Goal: Transaction & Acquisition: Purchase product/service

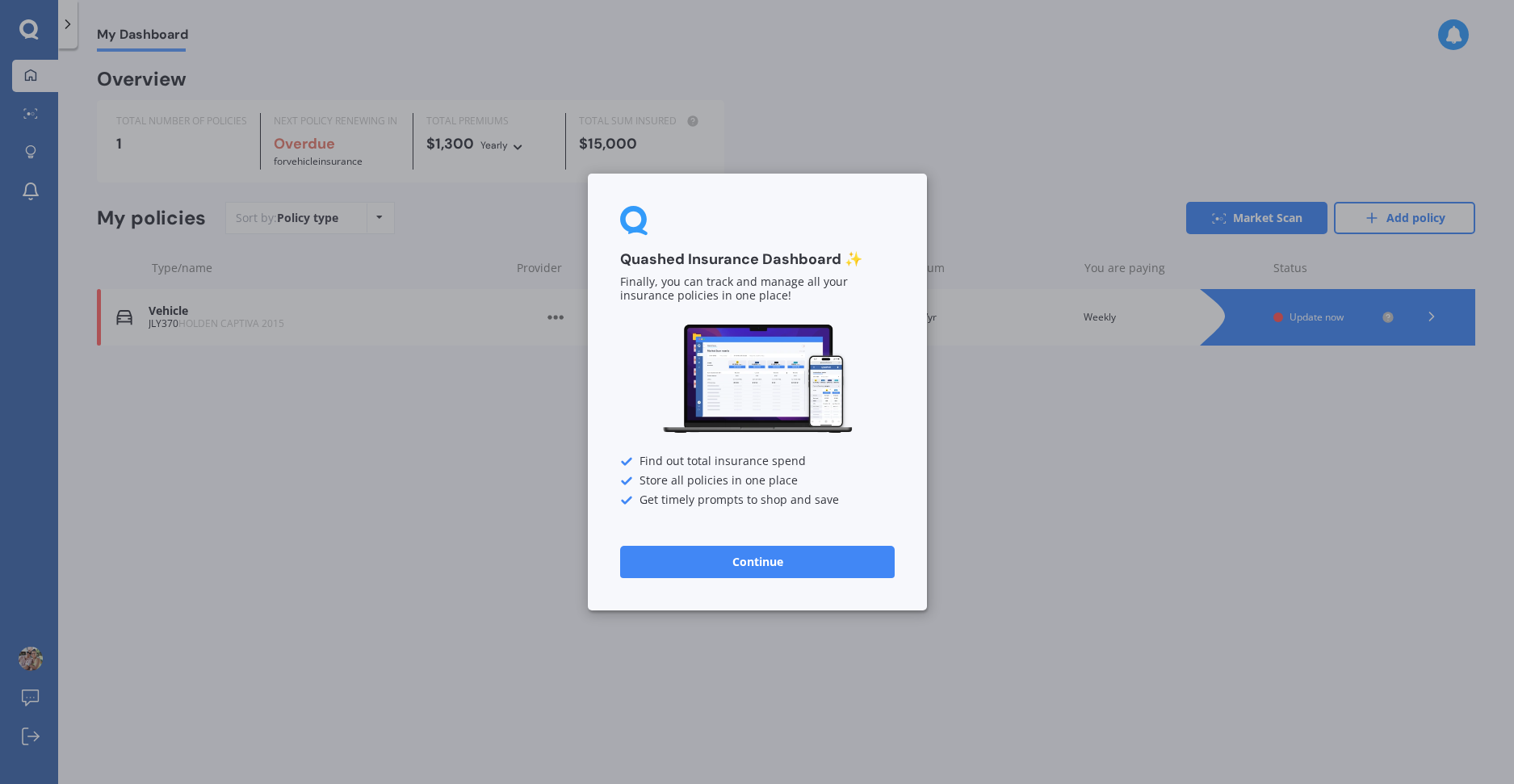
click at [777, 569] on button "Continue" at bounding box center [757, 561] width 275 height 32
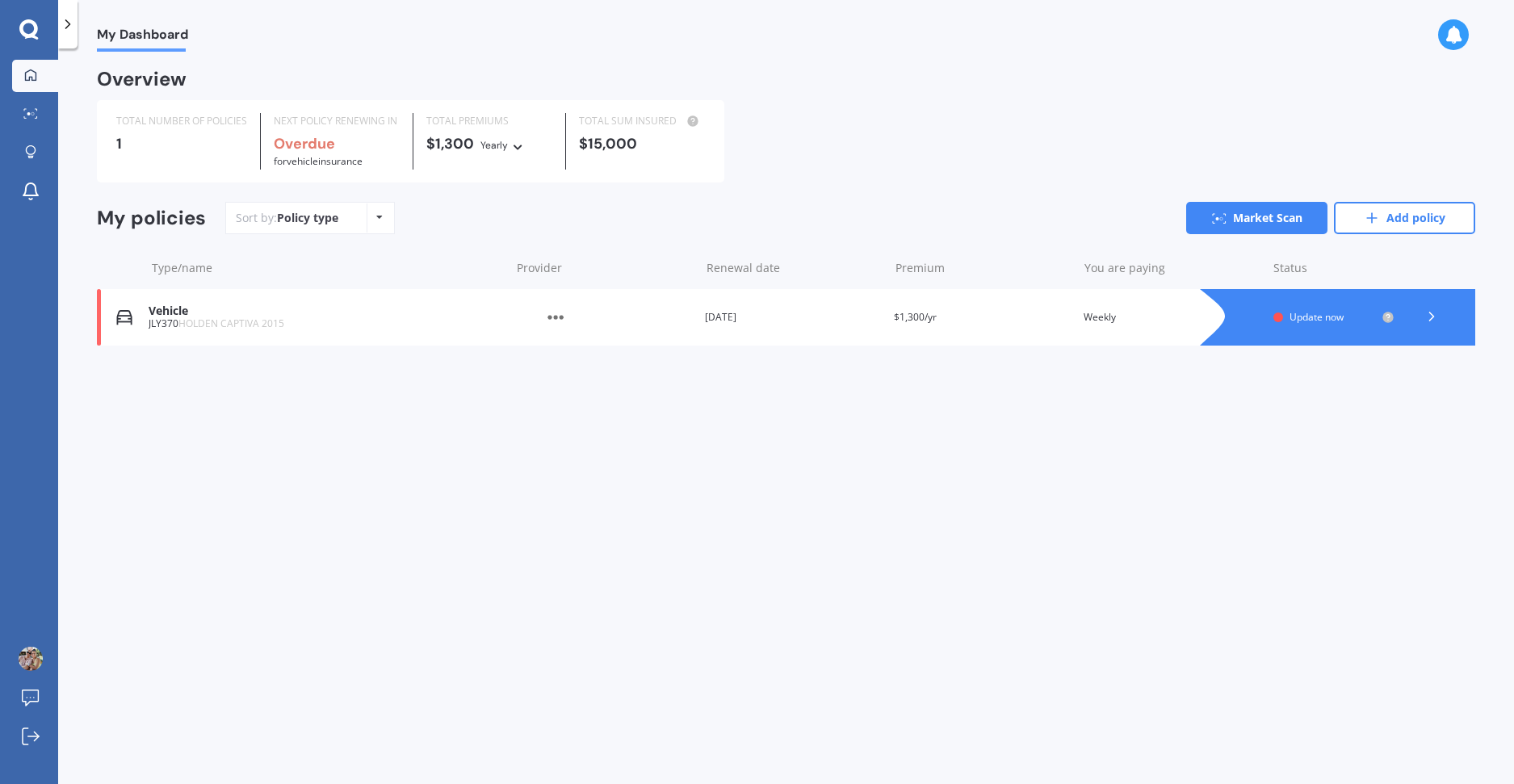
click at [513, 145] on icon at bounding box center [519, 144] width 11 height 10
click at [1431, 319] on icon at bounding box center [1432, 316] width 16 height 16
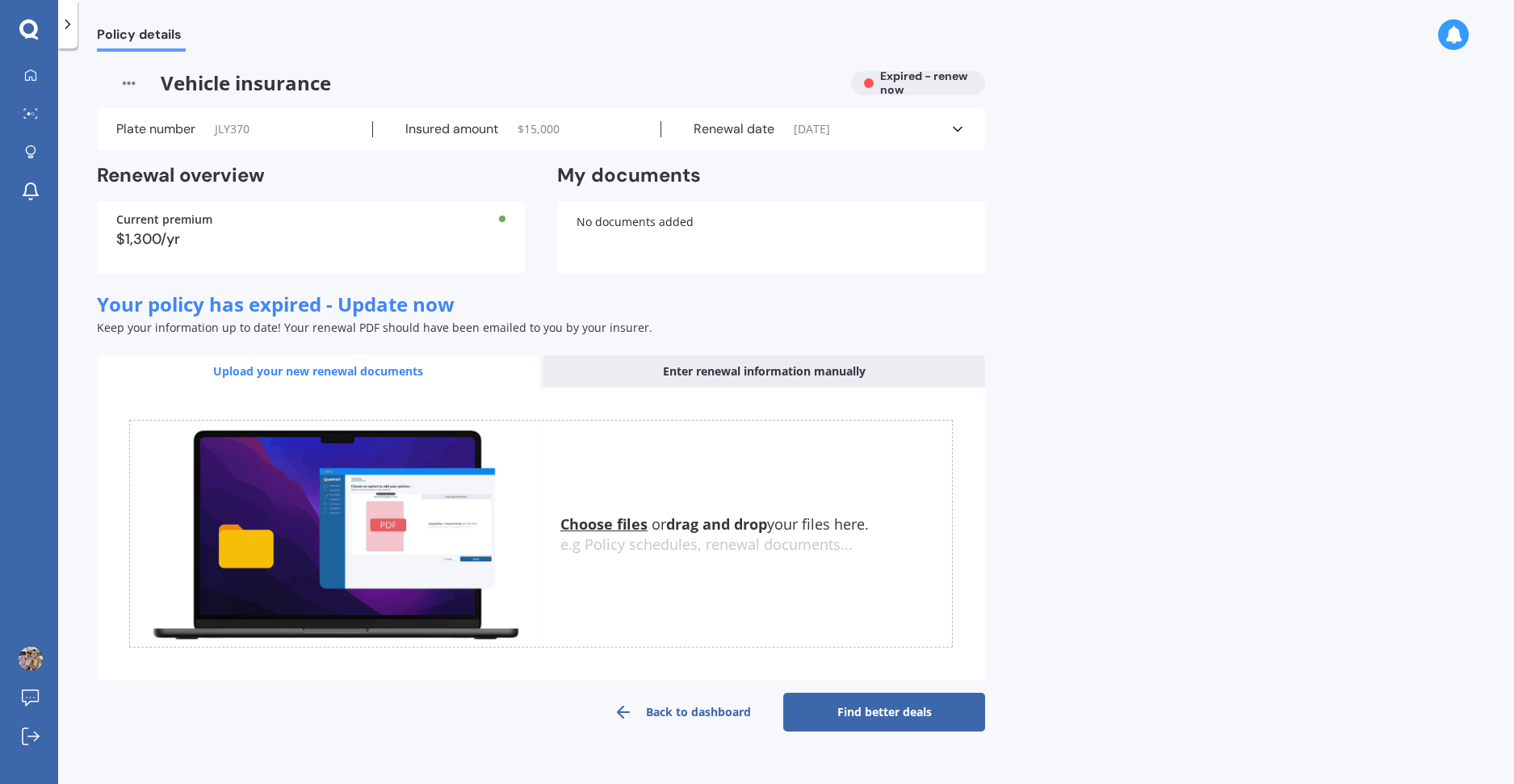
click at [880, 718] on link "Find better deals" at bounding box center [884, 711] width 202 height 39
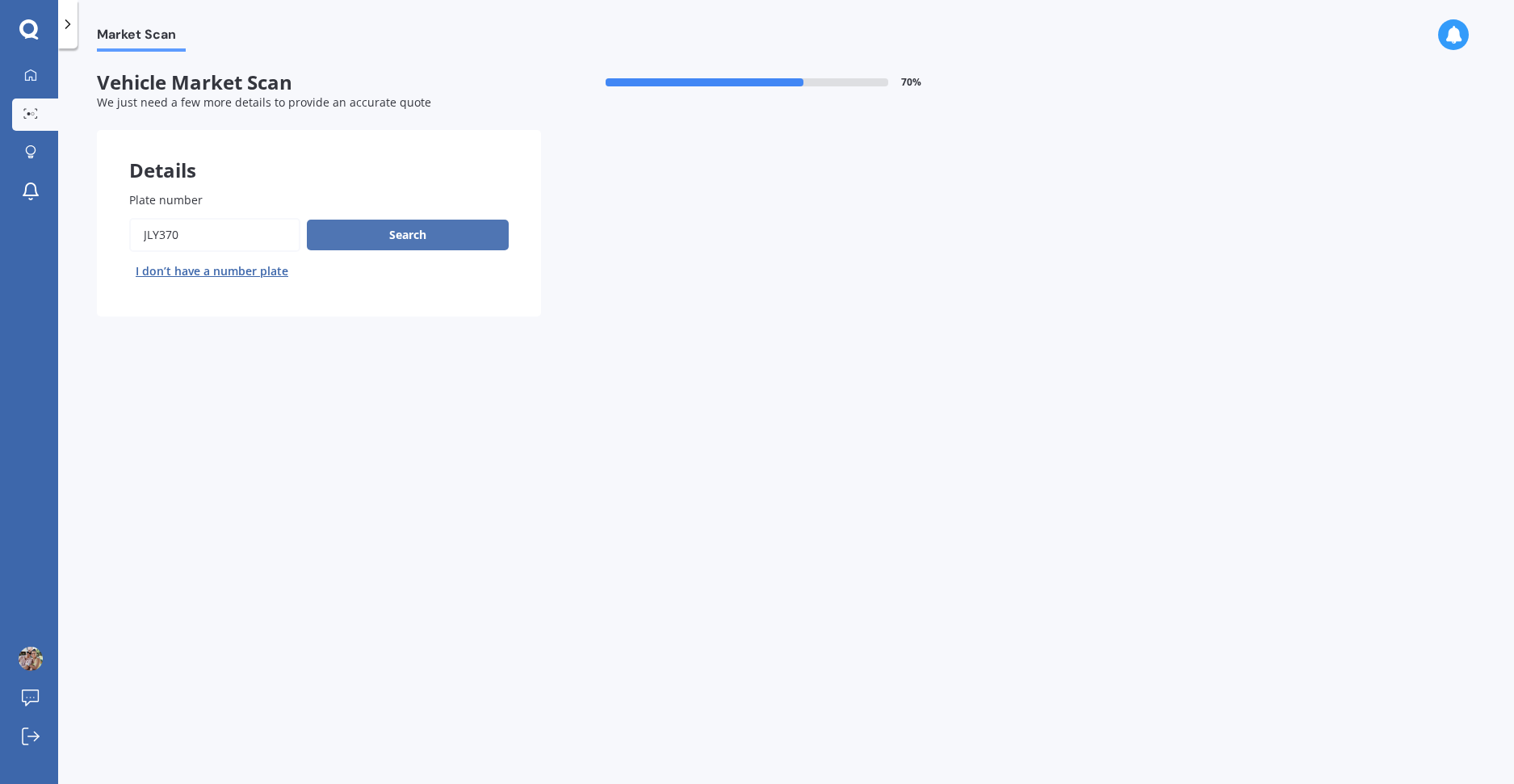
click at [409, 238] on button "Search" at bounding box center [407, 234] width 202 height 30
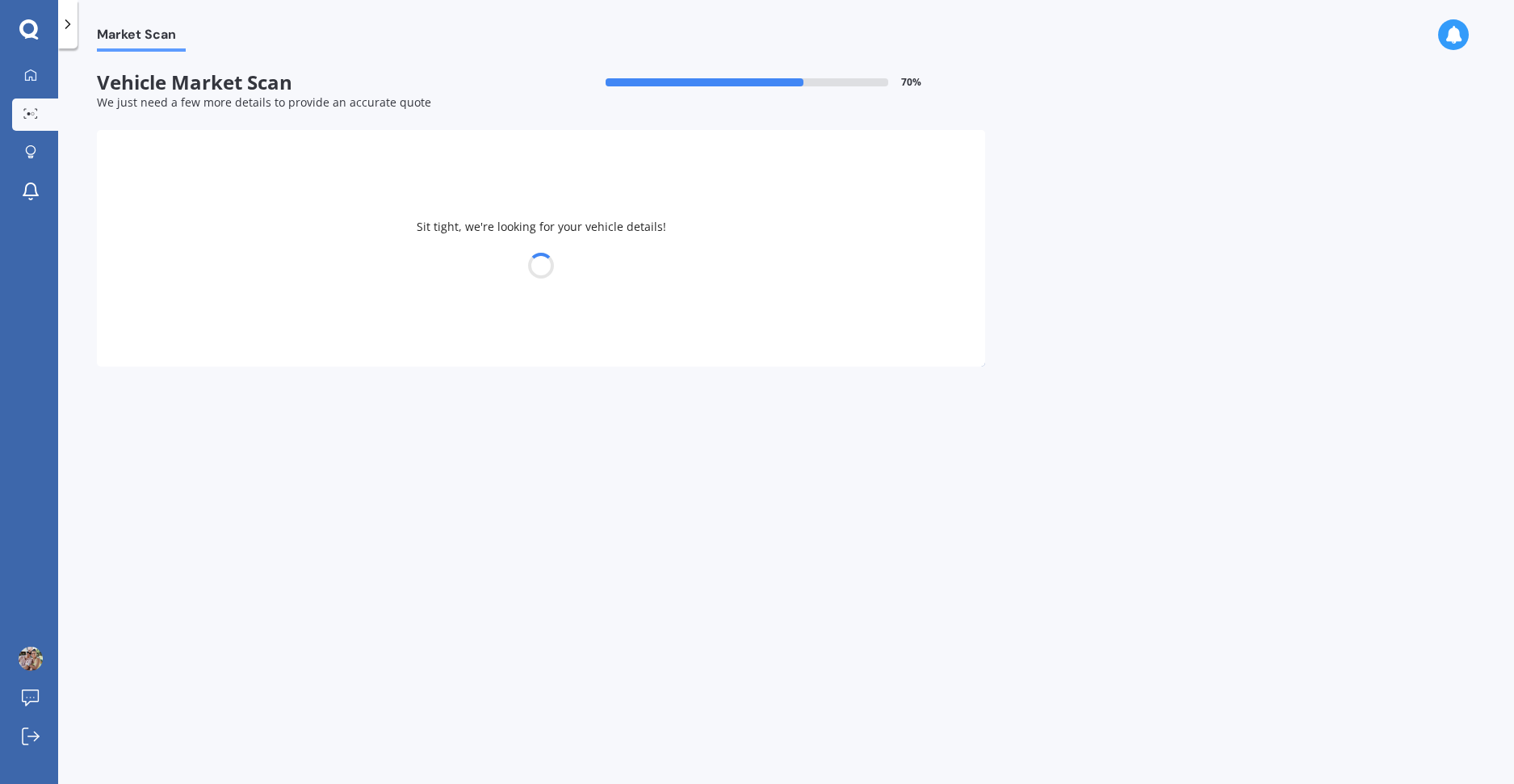
select select "HOLDEN"
select select "CAPTIVA"
select select "21"
select select "01"
select select "1999"
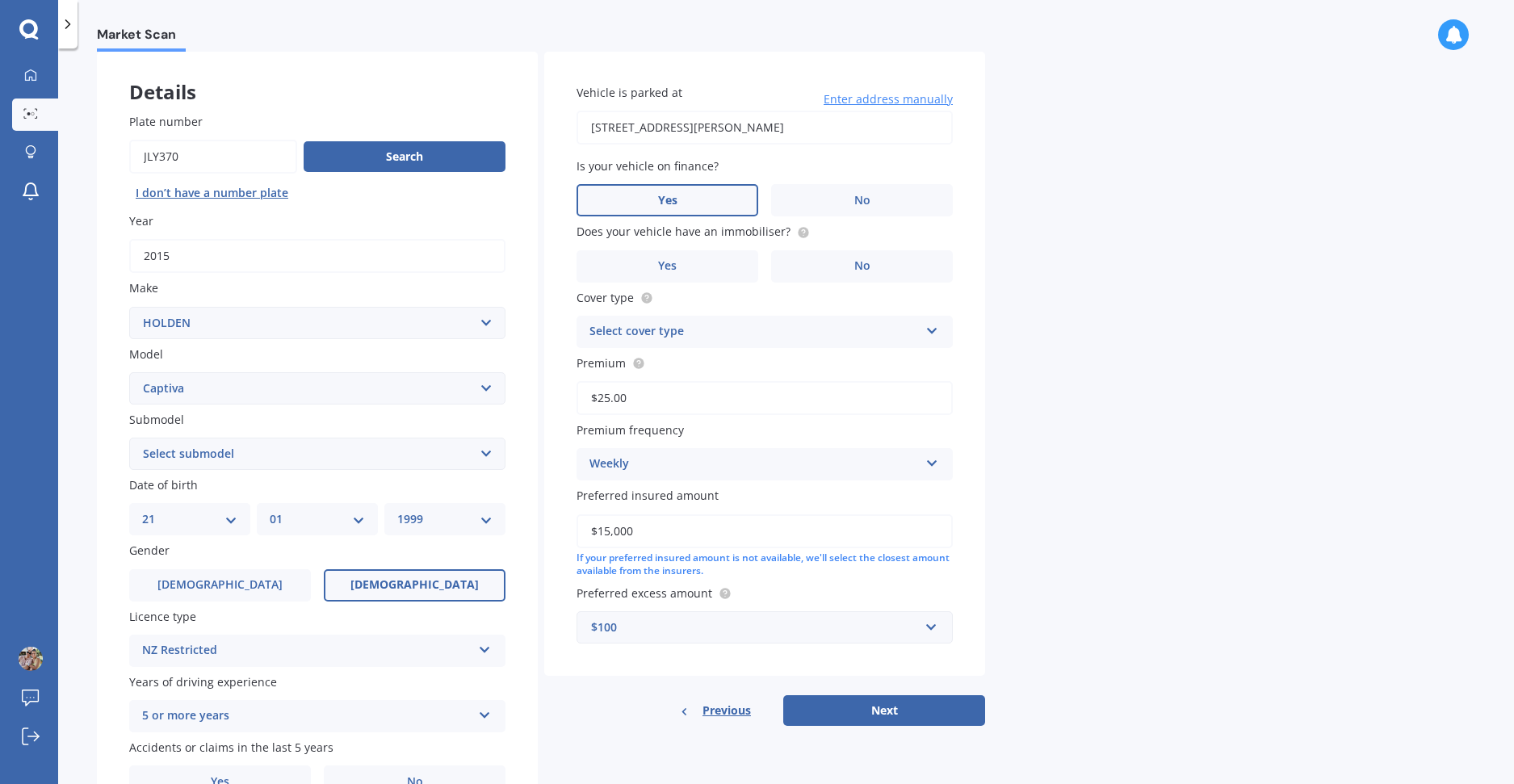
scroll to position [135, 0]
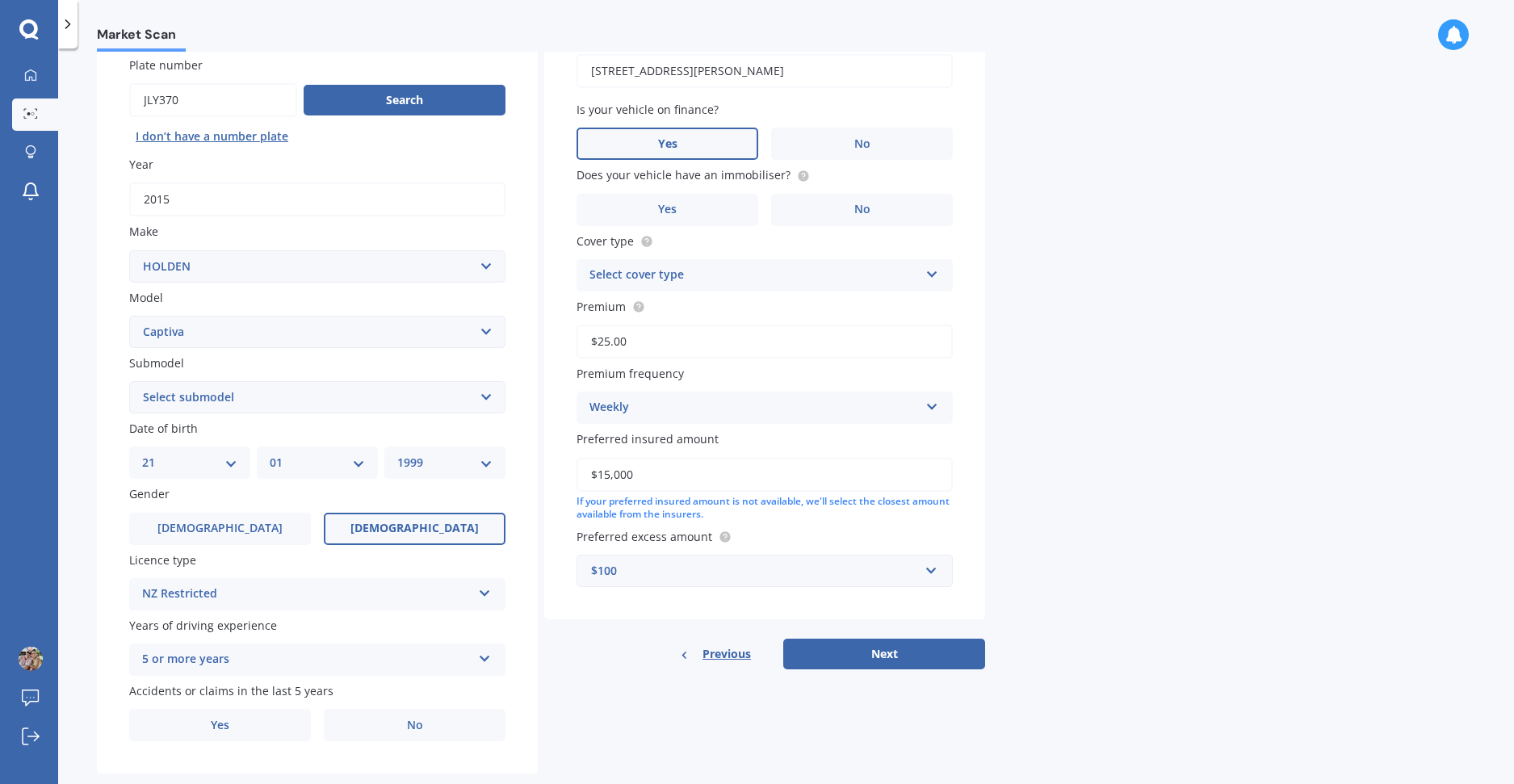
click at [829, 274] on div "Select cover type" at bounding box center [754, 275] width 330 height 20
click at [753, 336] on span "Third Party Fire and Theft Cover" at bounding box center [679, 335] width 177 height 16
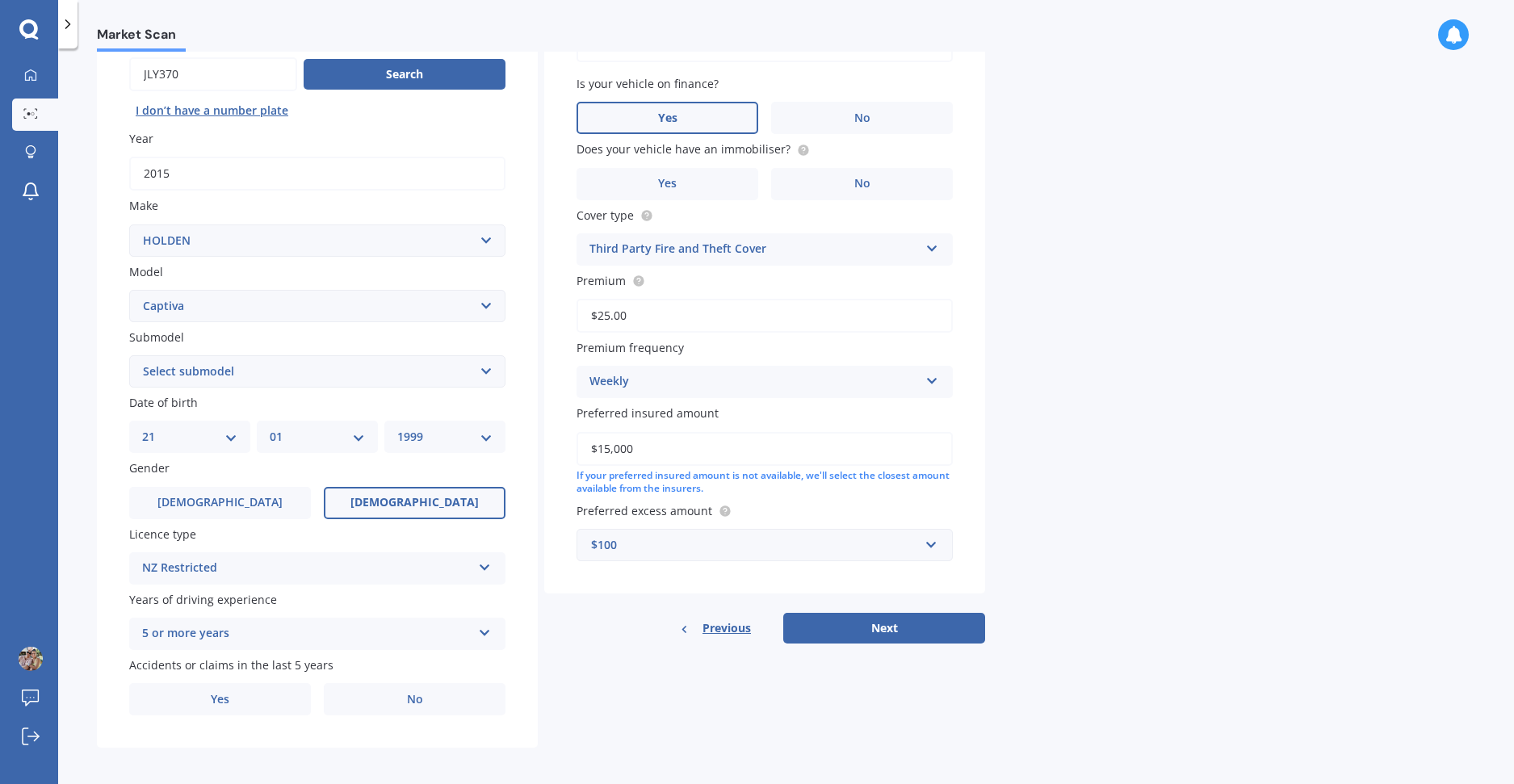
scroll to position [166, 0]
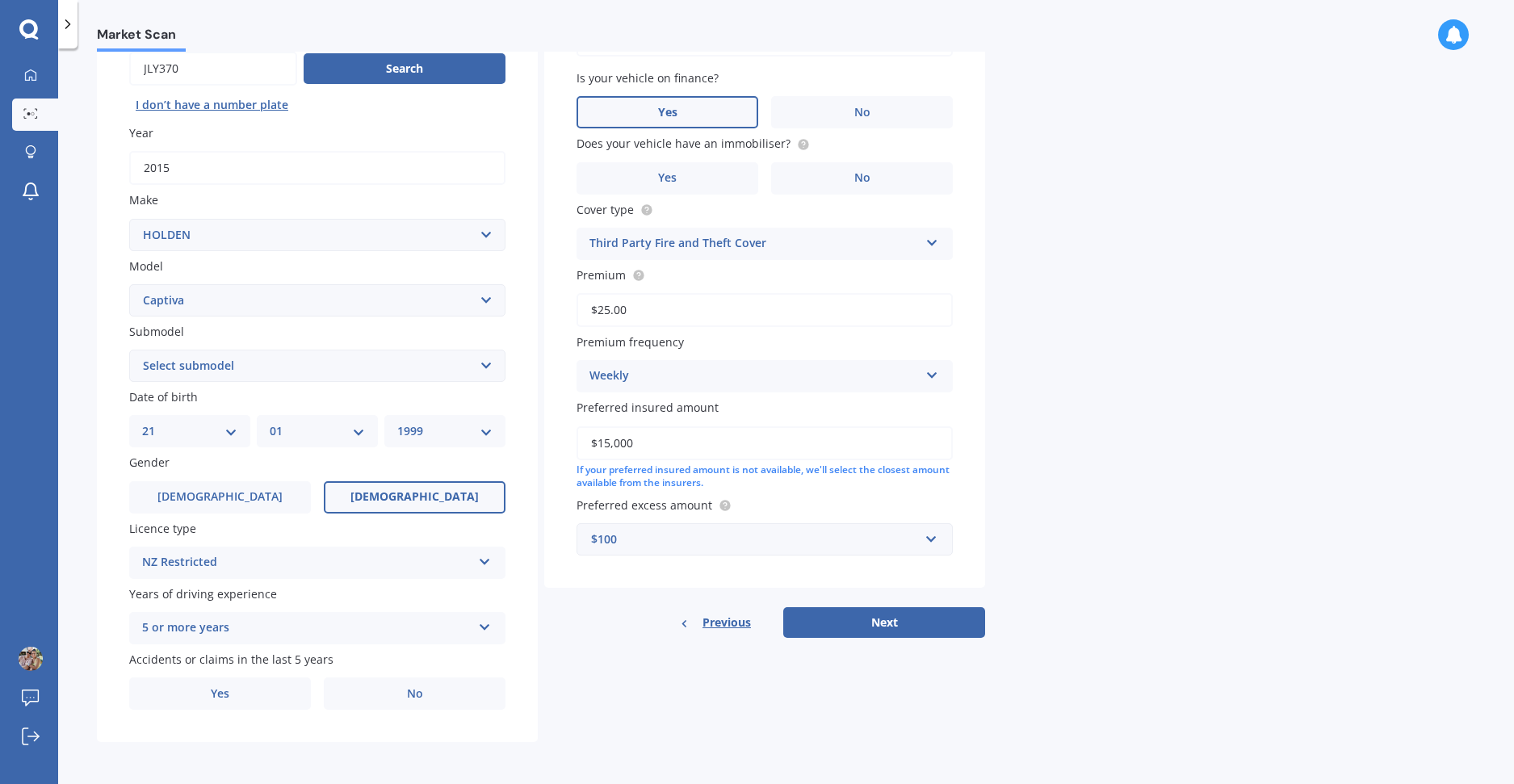
click at [868, 620] on button "Next" at bounding box center [884, 622] width 202 height 30
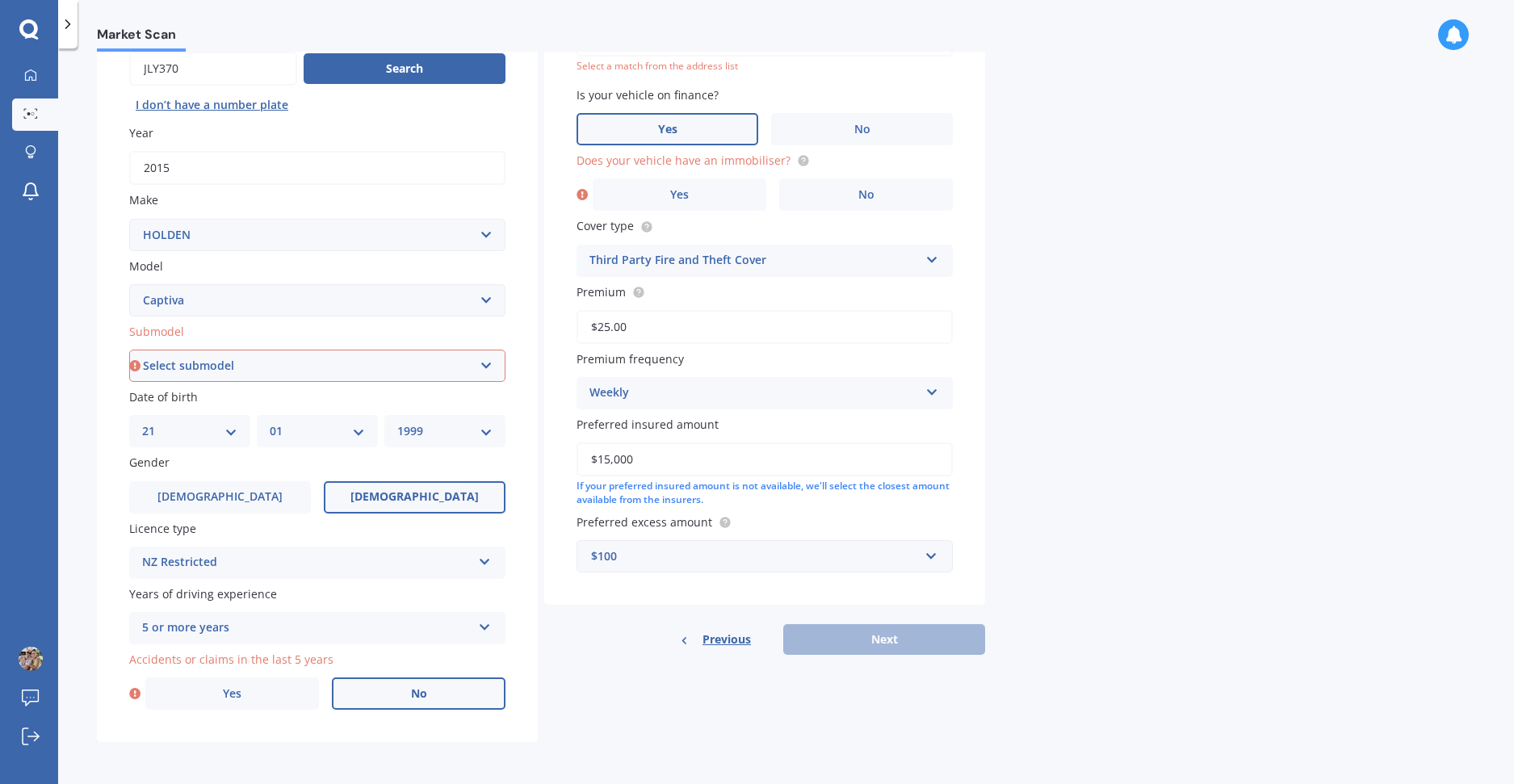
click at [380, 696] on label "No" at bounding box center [419, 693] width 174 height 32
click at [0, 0] on input "No" at bounding box center [0, 0] width 0 height 0
click at [848, 200] on label "No" at bounding box center [866, 194] width 174 height 32
click at [0, 0] on input "No" at bounding box center [0, 0] width 0 height 0
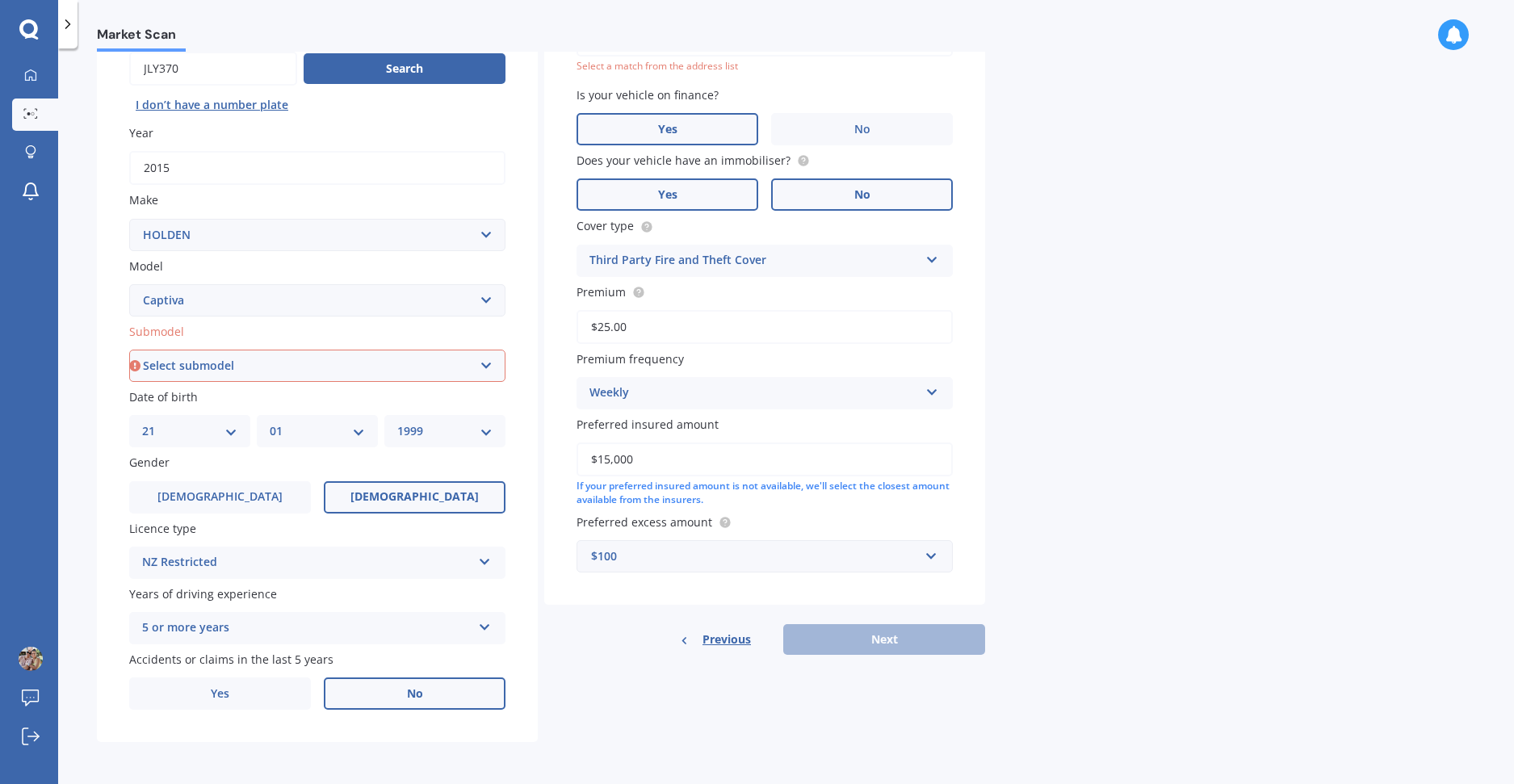
click at [714, 199] on label "Yes" at bounding box center [667, 194] width 182 height 32
click at [0, 0] on input "Yes" at bounding box center [0, 0] width 0 height 0
click at [827, 192] on label "No" at bounding box center [862, 194] width 182 height 32
click at [0, 0] on input "No" at bounding box center [0, 0] width 0 height 0
click at [724, 197] on label "Yes" at bounding box center [667, 194] width 182 height 32
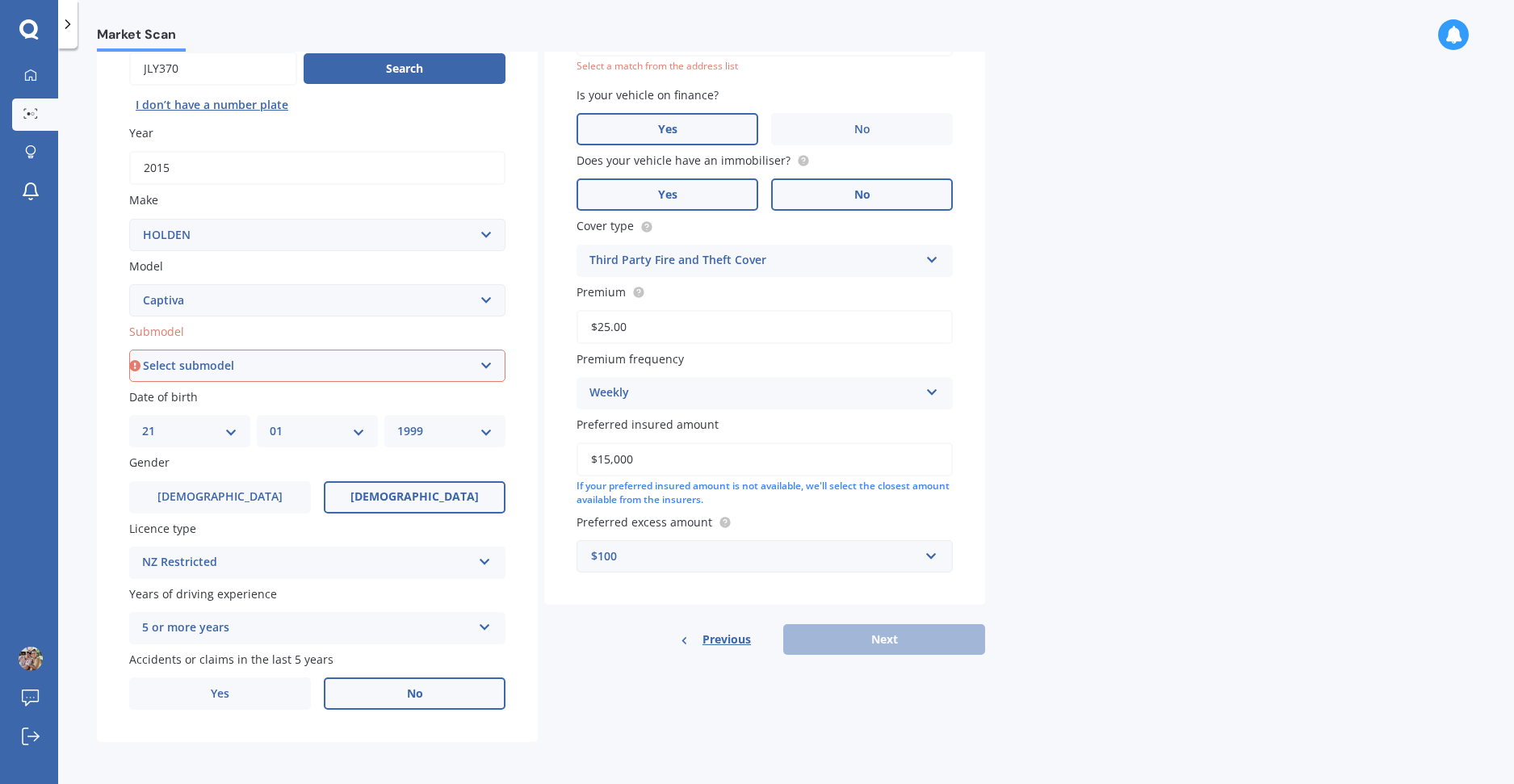
click at [0, 0] on input "Yes" at bounding box center [0, 0] width 0 height 0
click at [841, 191] on label "No" at bounding box center [862, 194] width 182 height 32
click at [0, 0] on input "No" at bounding box center [0, 0] width 0 height 0
click at [334, 378] on select "Select submodel (All diesel) (All other) (All petrol) 5 2WD 2.4 AT 5 AWD DSL 2.…" at bounding box center [317, 365] width 376 height 32
select select "5 2WD 2.4 AT"
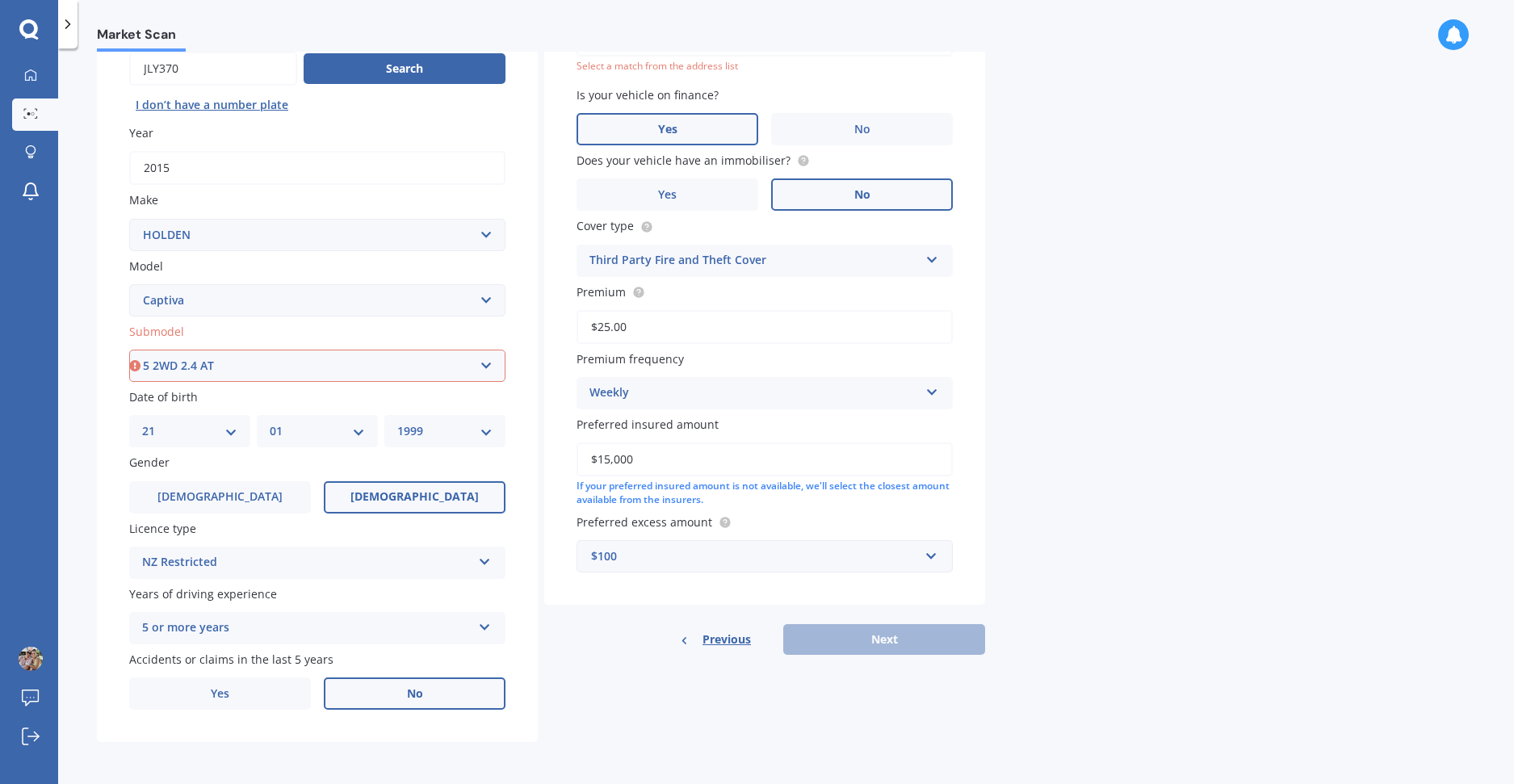
click at [130, 350] on select "Select submodel (All diesel) (All other) (All petrol) 5 2WD 2.4 AT 5 AWD DSL 2.…" at bounding box center [317, 365] width 376 height 32
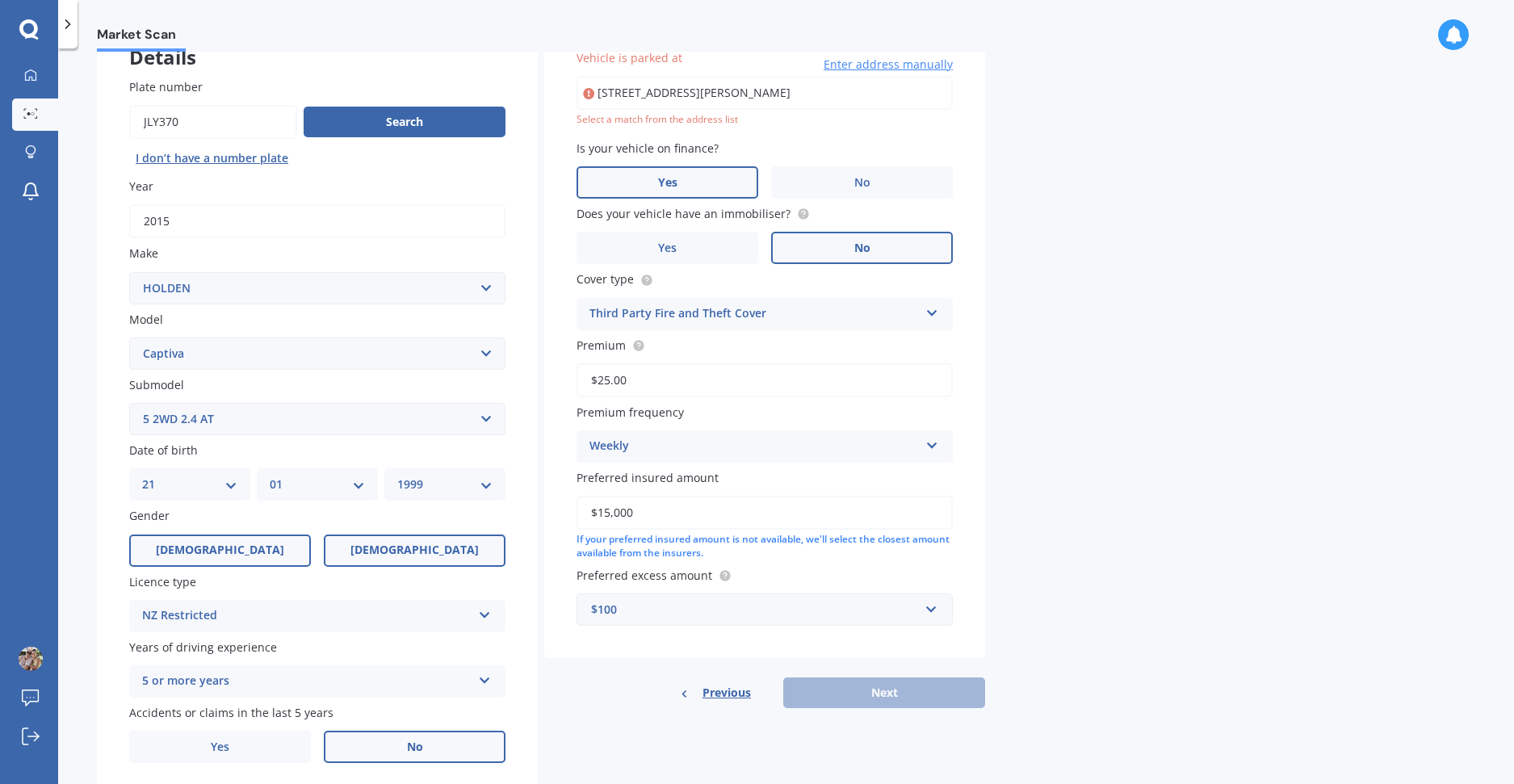
scroll to position [111, 0]
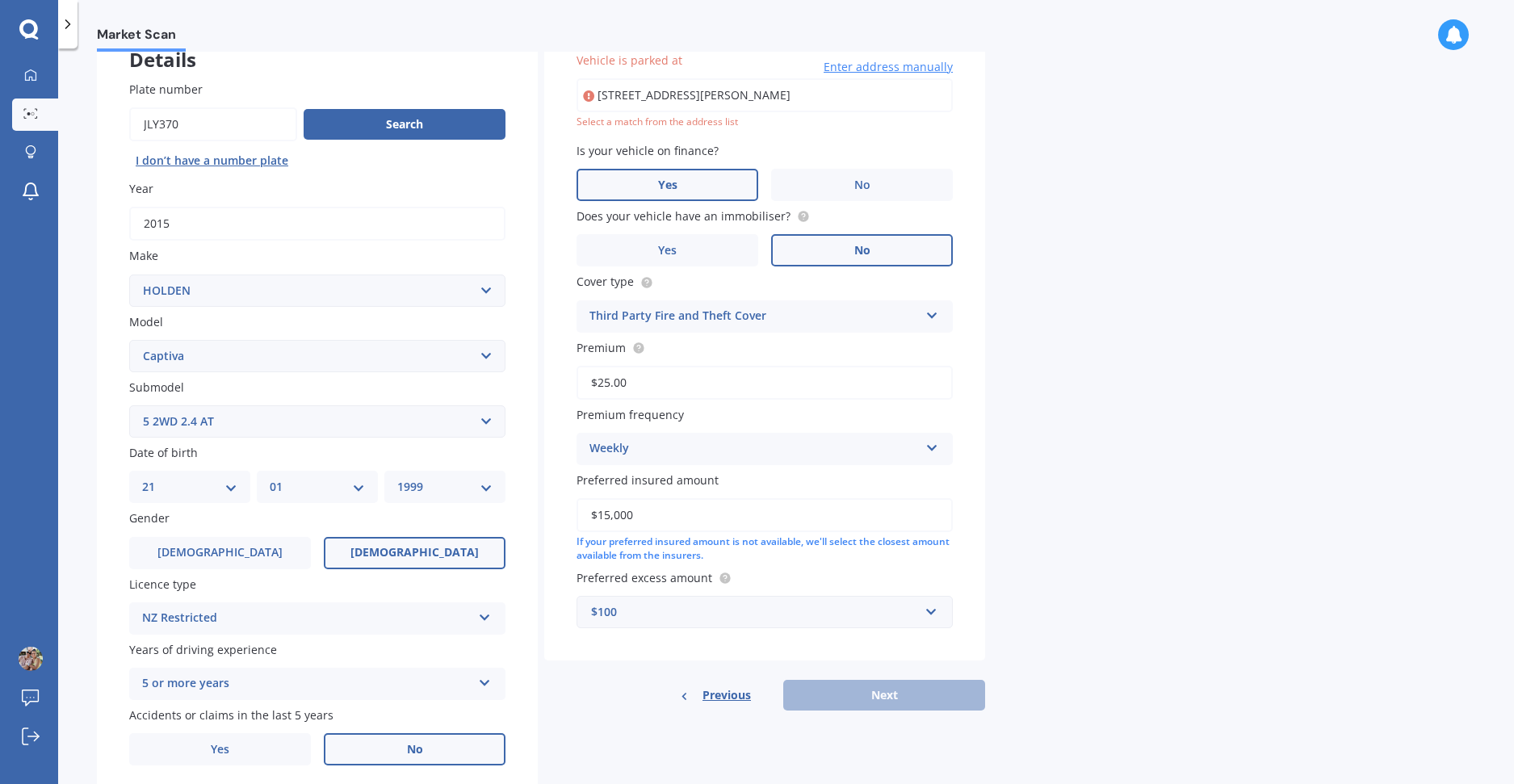
click at [230, 487] on select "DD 01 02 03 04 05 06 07 08 09 10 11 12 13 14 15 16 17 18 19 20 21 22 23 24 25 2…" at bounding box center [189, 487] width 95 height 18
click at [230, 485] on select "DD 01 02 03 04 05 06 07 08 09 10 11 12 13 14 15 16 17 18 19 20 21 22 23 24 25 2…" at bounding box center [189, 487] width 95 height 18
click at [821, 103] on input "[STREET_ADDRESS][PERSON_NAME]" at bounding box center [764, 95] width 376 height 34
type input "[STREET_ADDRESS][PERSON_NAME]"
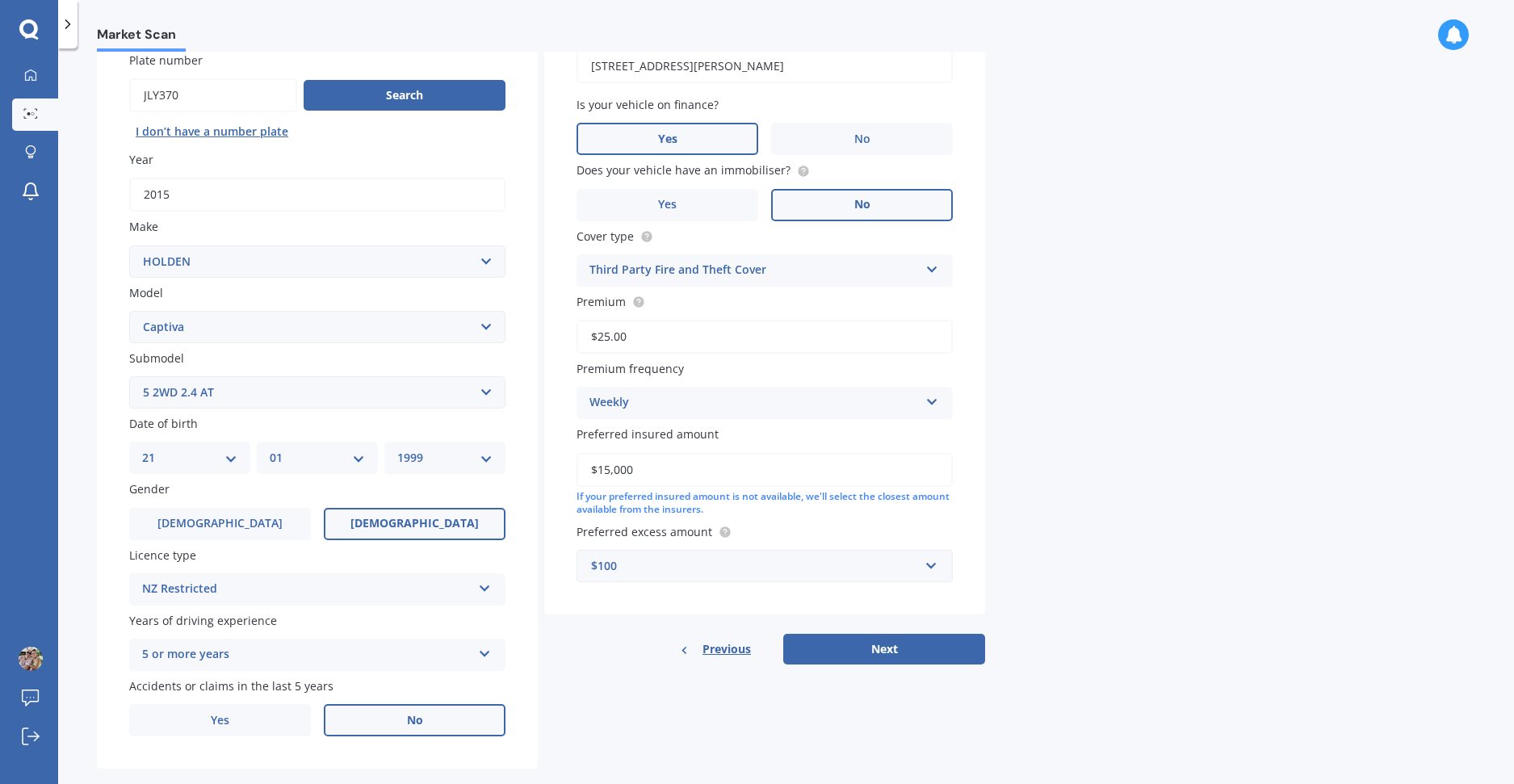
scroll to position [166, 0]
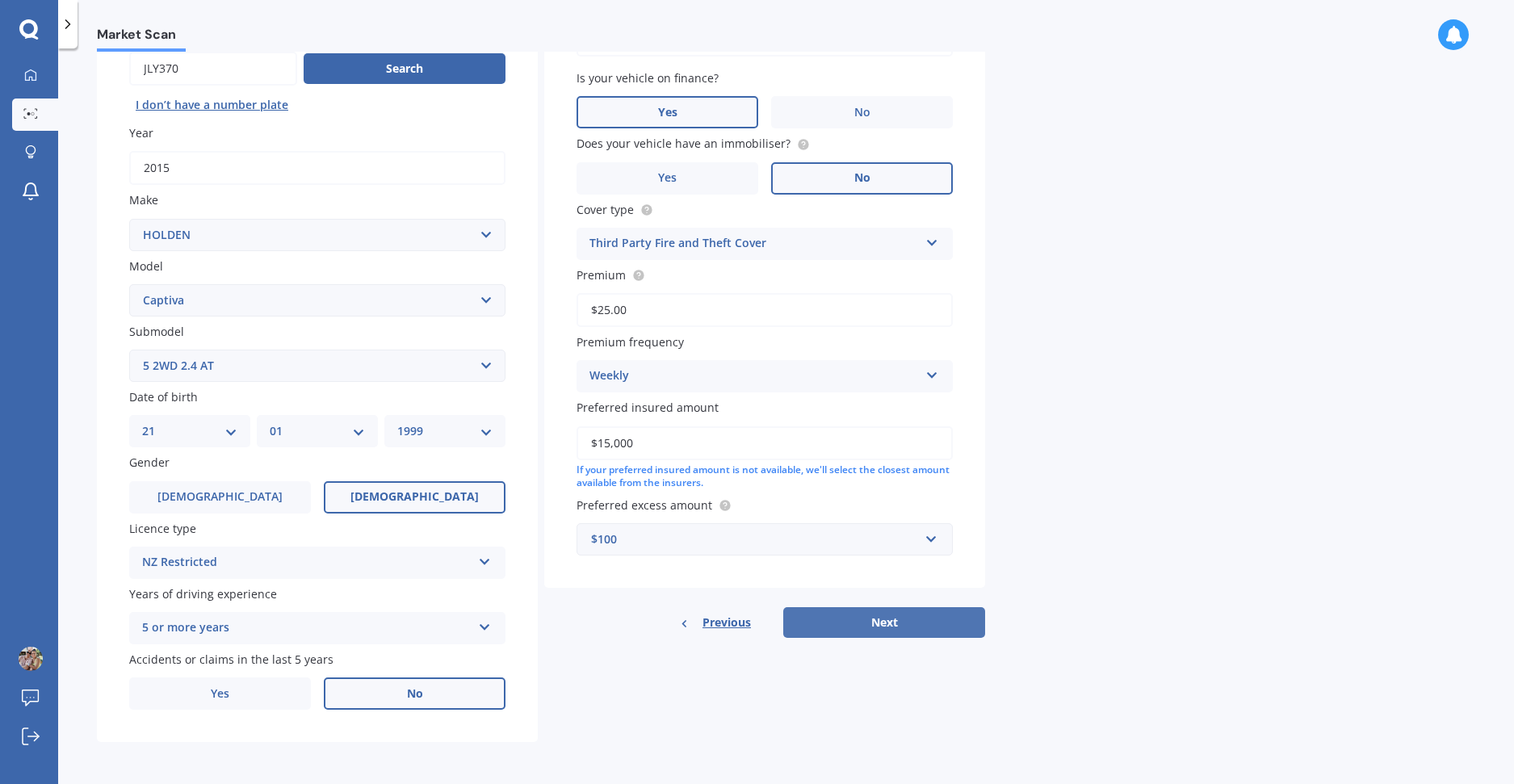
click at [890, 625] on button "Next" at bounding box center [884, 622] width 202 height 30
select select "21"
select select "01"
select select "1999"
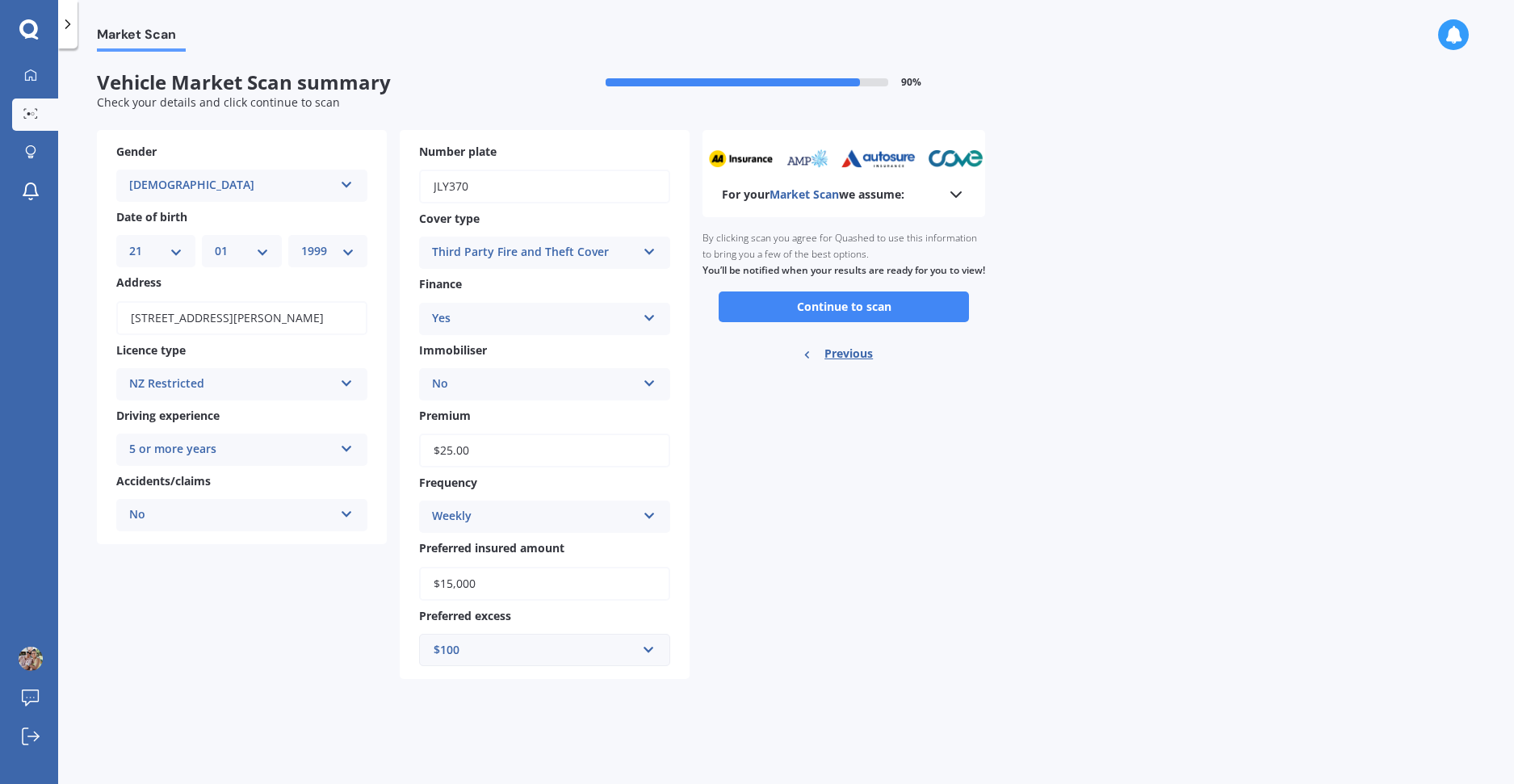
scroll to position [0, 0]
click at [835, 315] on button "Continue to scan" at bounding box center [843, 306] width 250 height 30
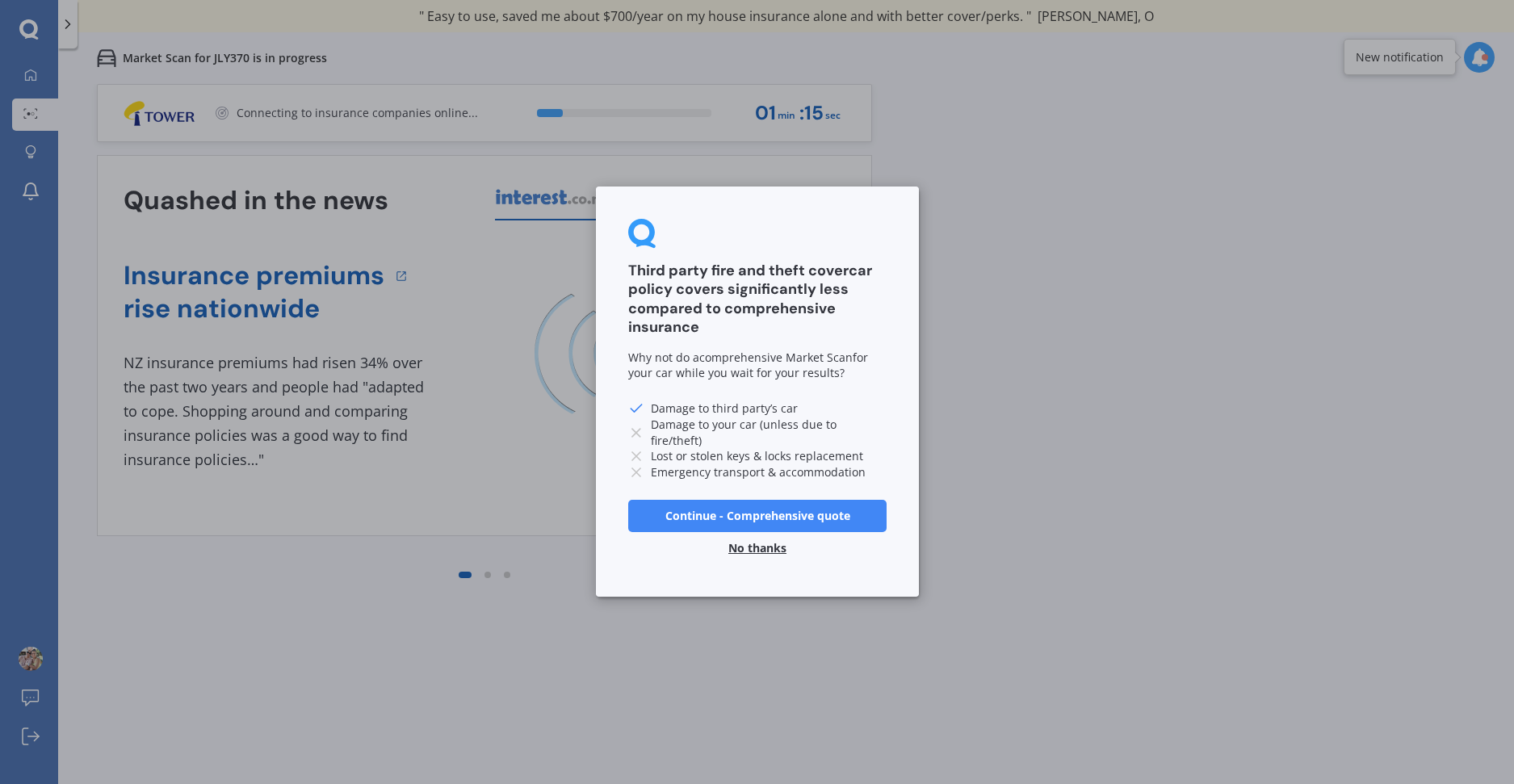
click at [822, 508] on button "Continue - Comprehensive quote" at bounding box center [757, 516] width 258 height 32
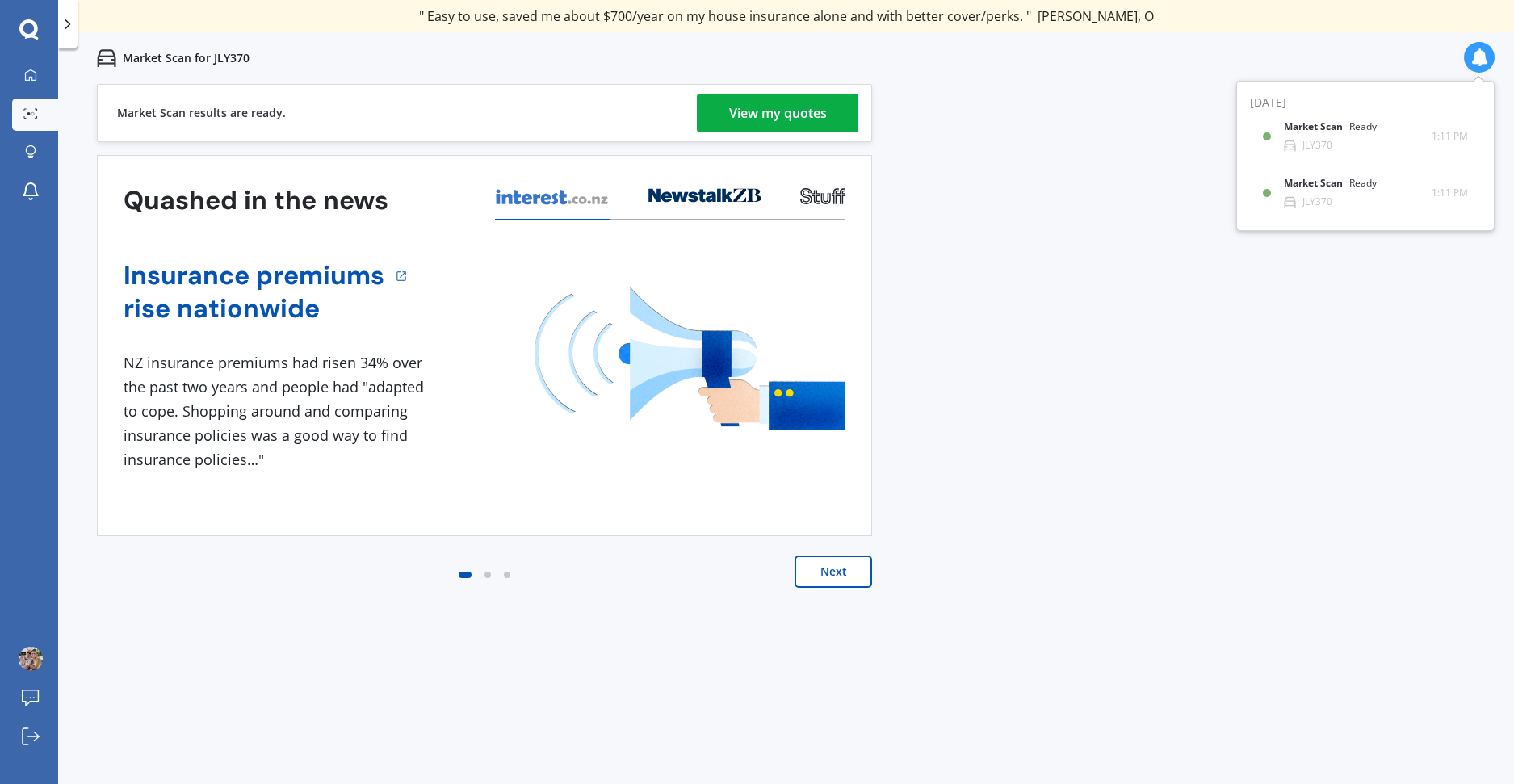
click at [794, 110] on div "View my quotes" at bounding box center [778, 112] width 98 height 39
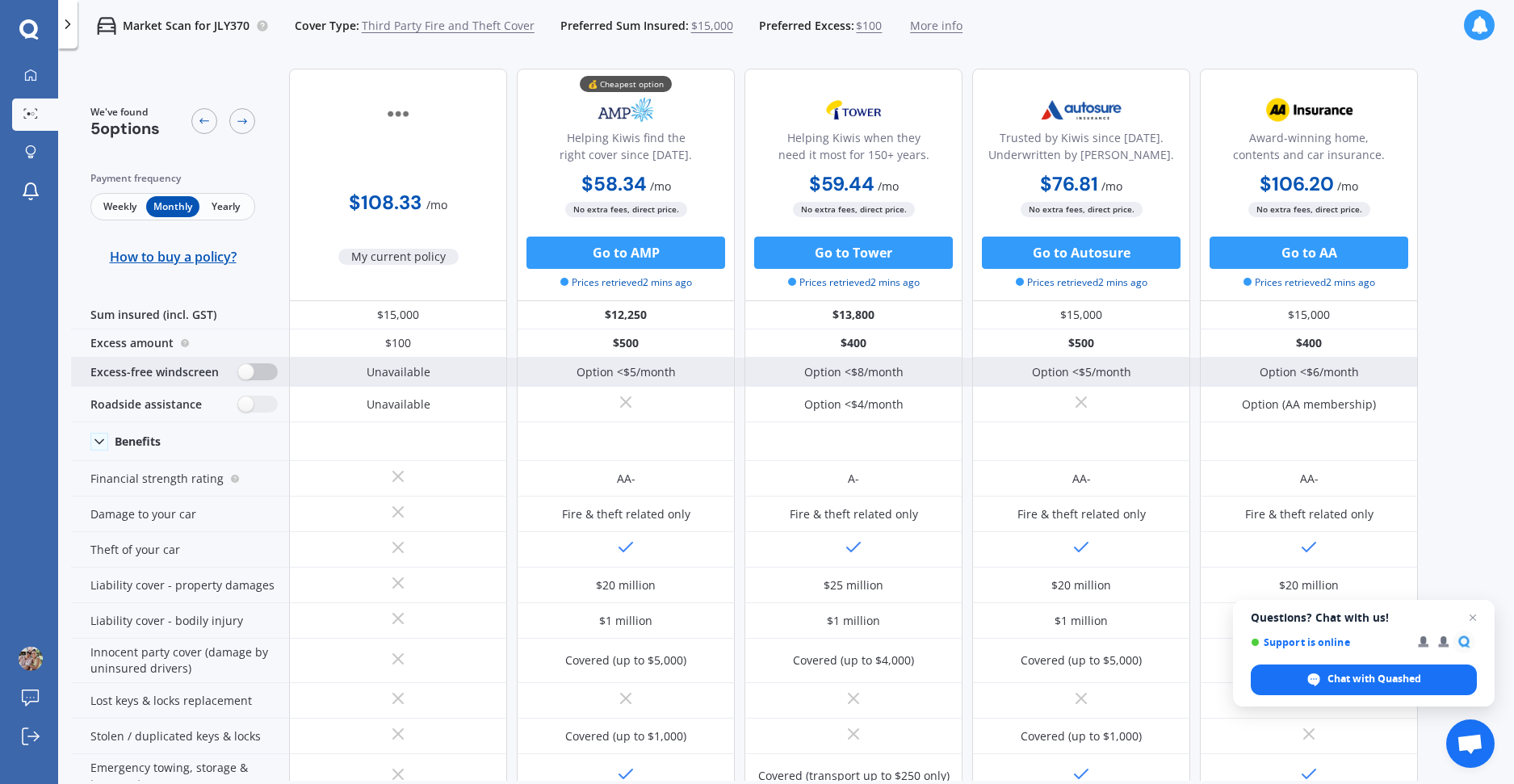
click at [248, 373] on label at bounding box center [258, 371] width 39 height 17
radio input "true"
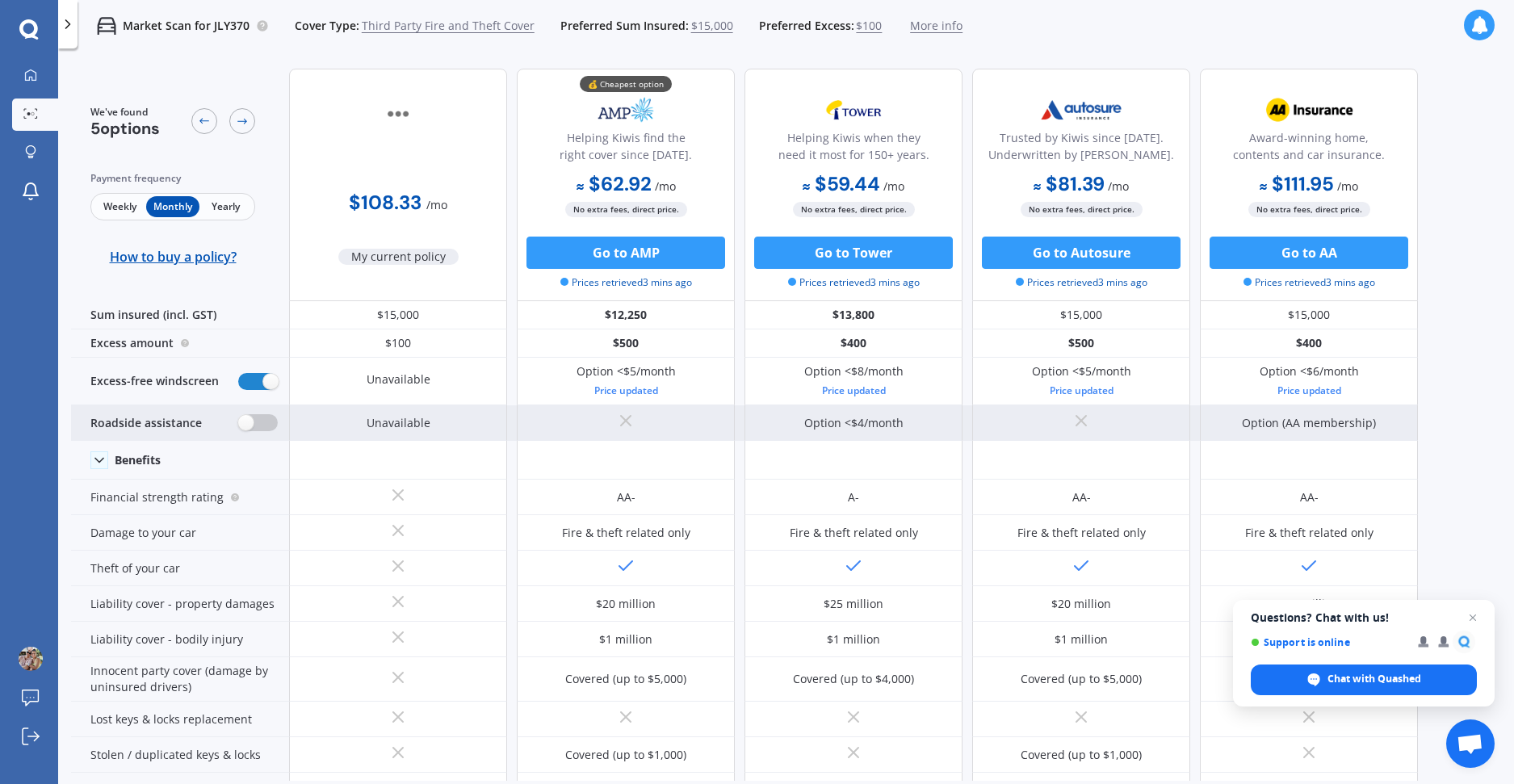
click at [252, 425] on label at bounding box center [258, 422] width 39 height 17
radio input "true"
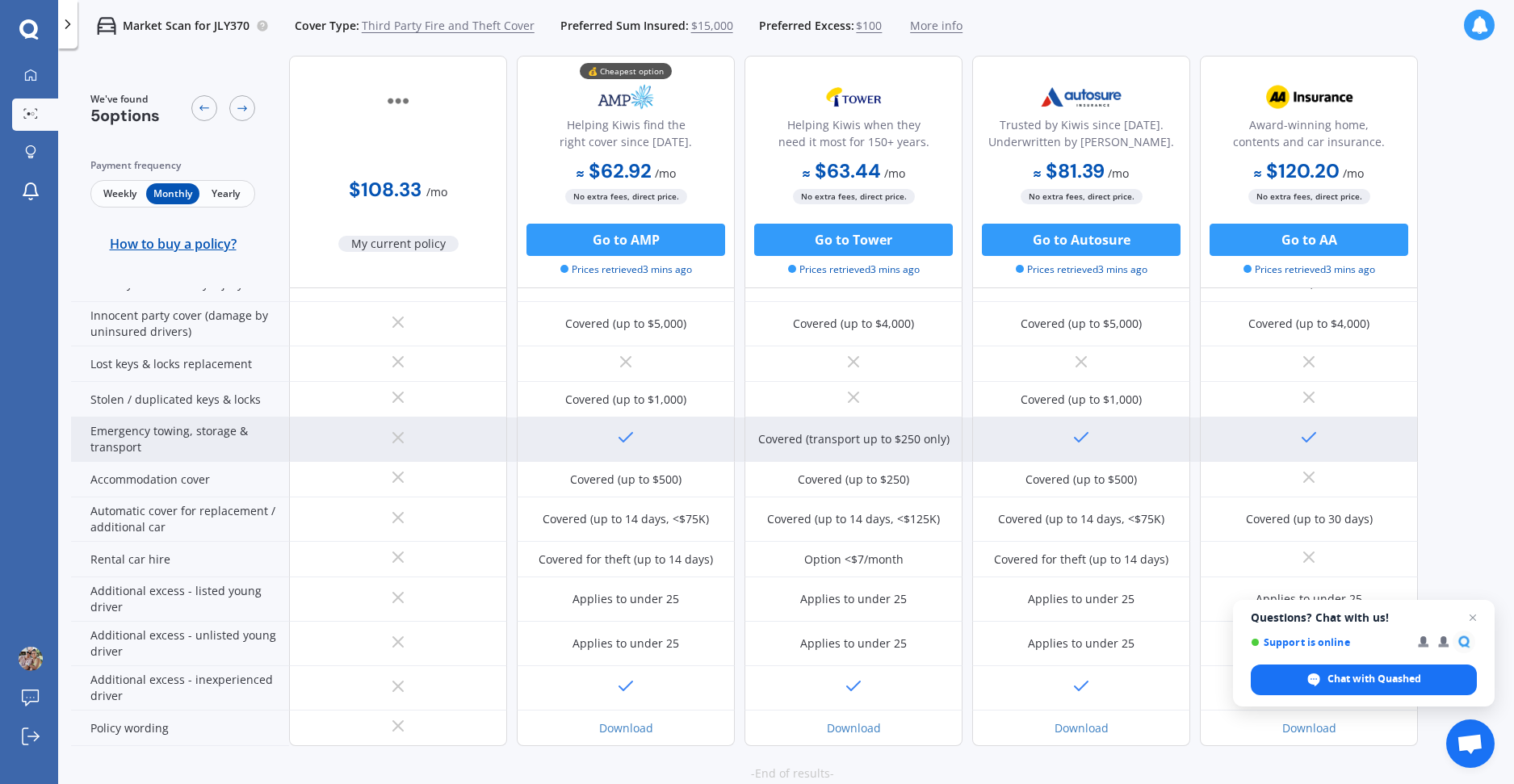
scroll to position [407, 0]
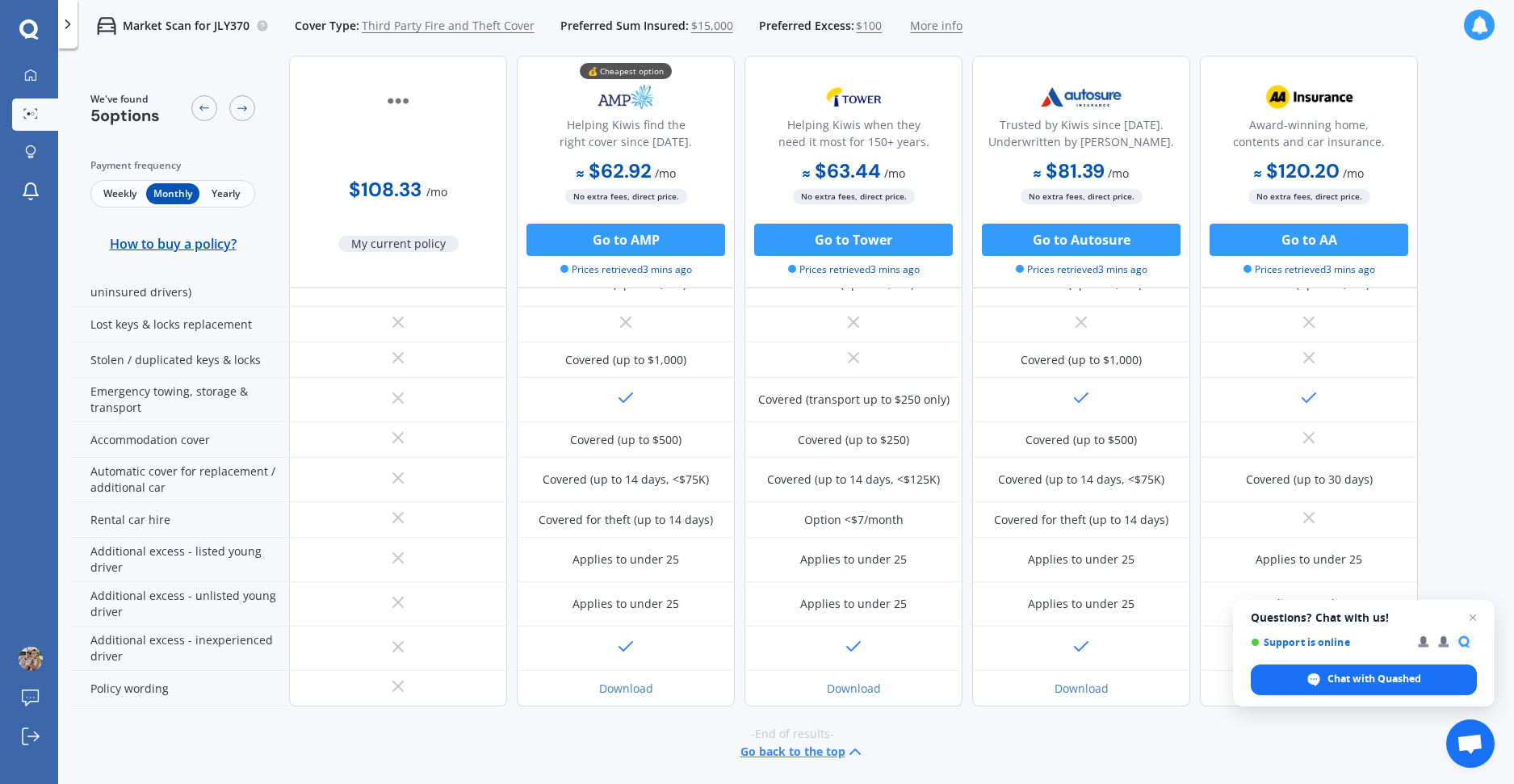
click at [1474, 619] on span "Close chat" at bounding box center [1473, 618] width 20 height 20
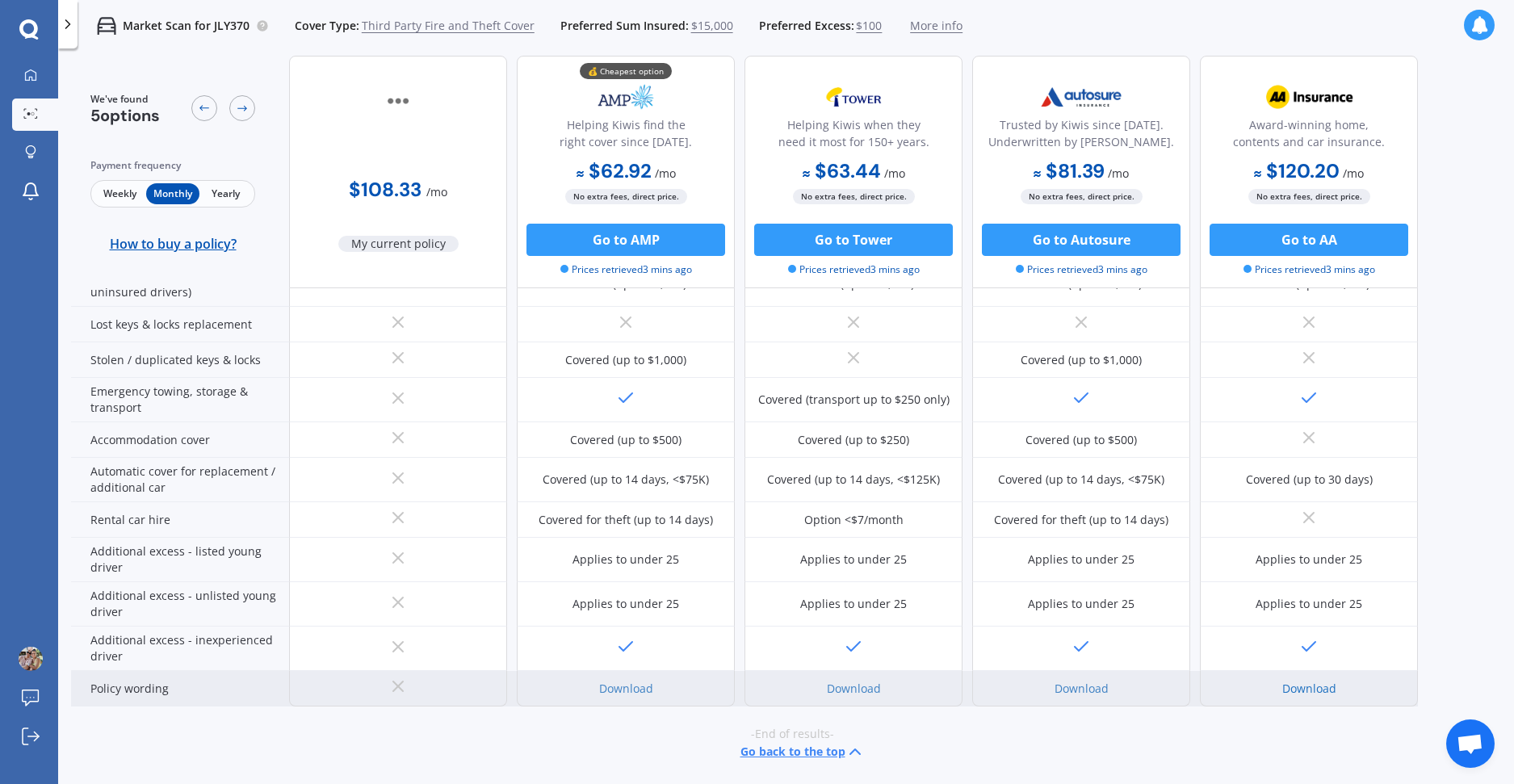
click at [1312, 691] on link "Download" at bounding box center [1309, 687] width 54 height 16
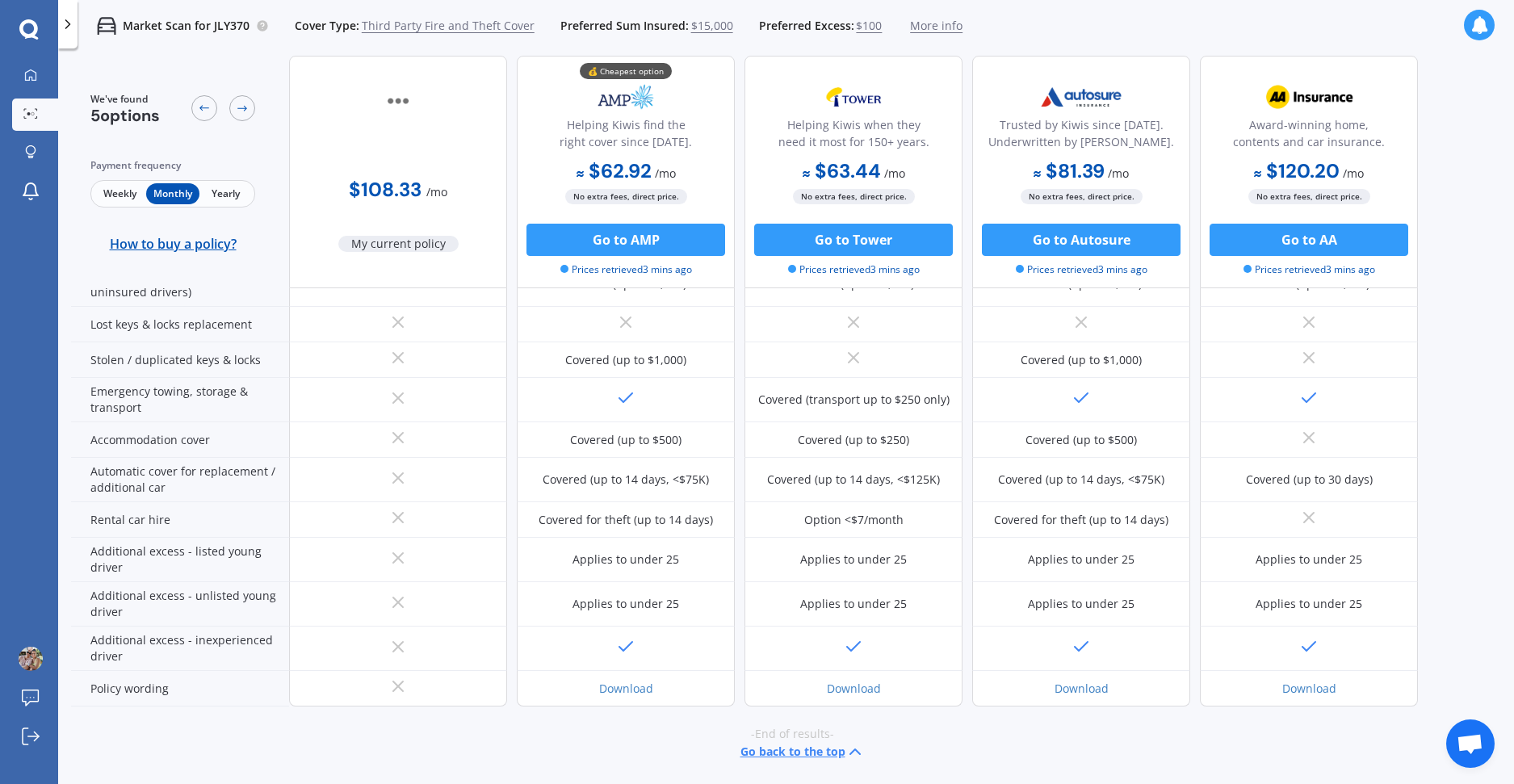
scroll to position [0, 0]
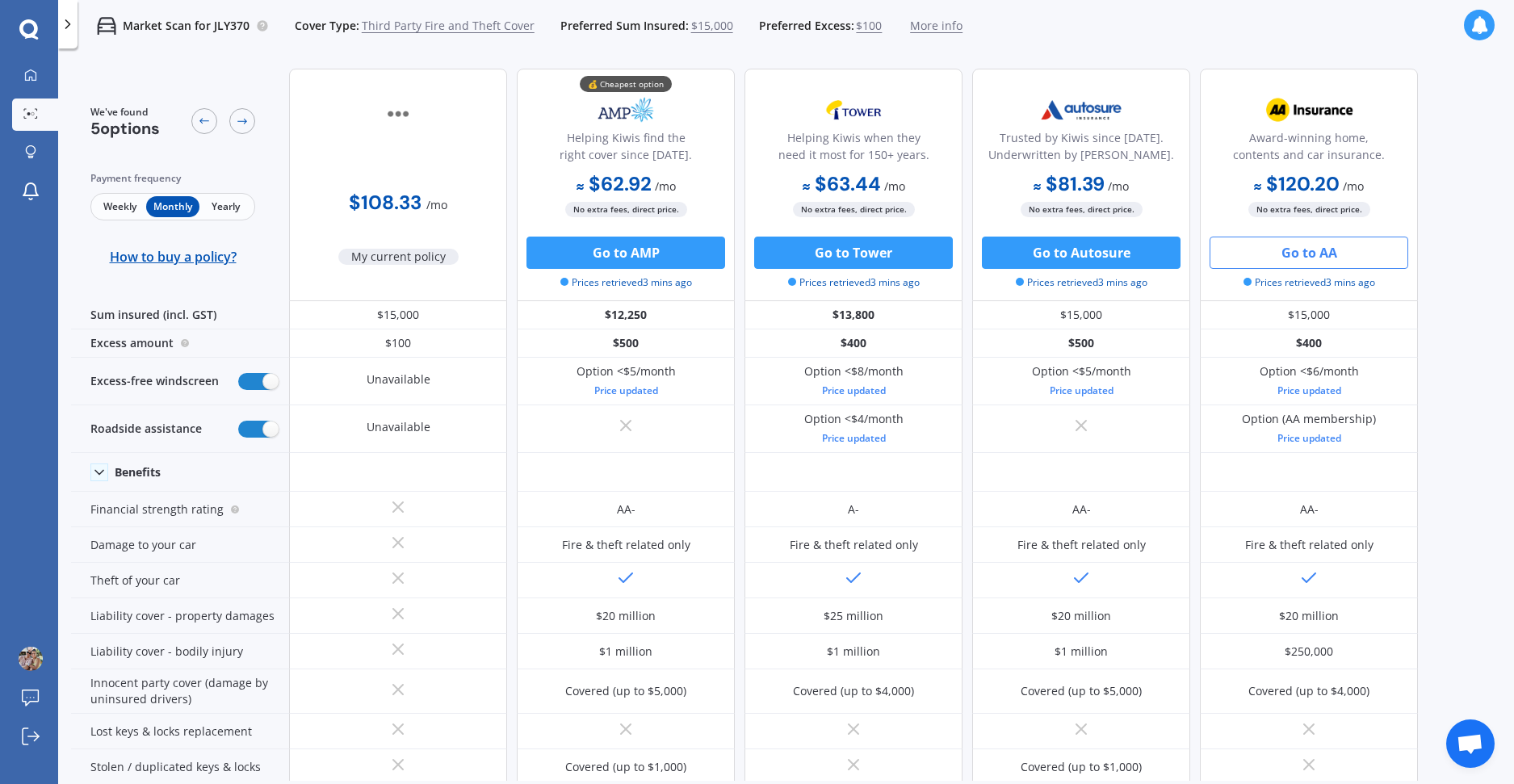
click at [1305, 247] on button "Go to AA" at bounding box center [1309, 252] width 198 height 32
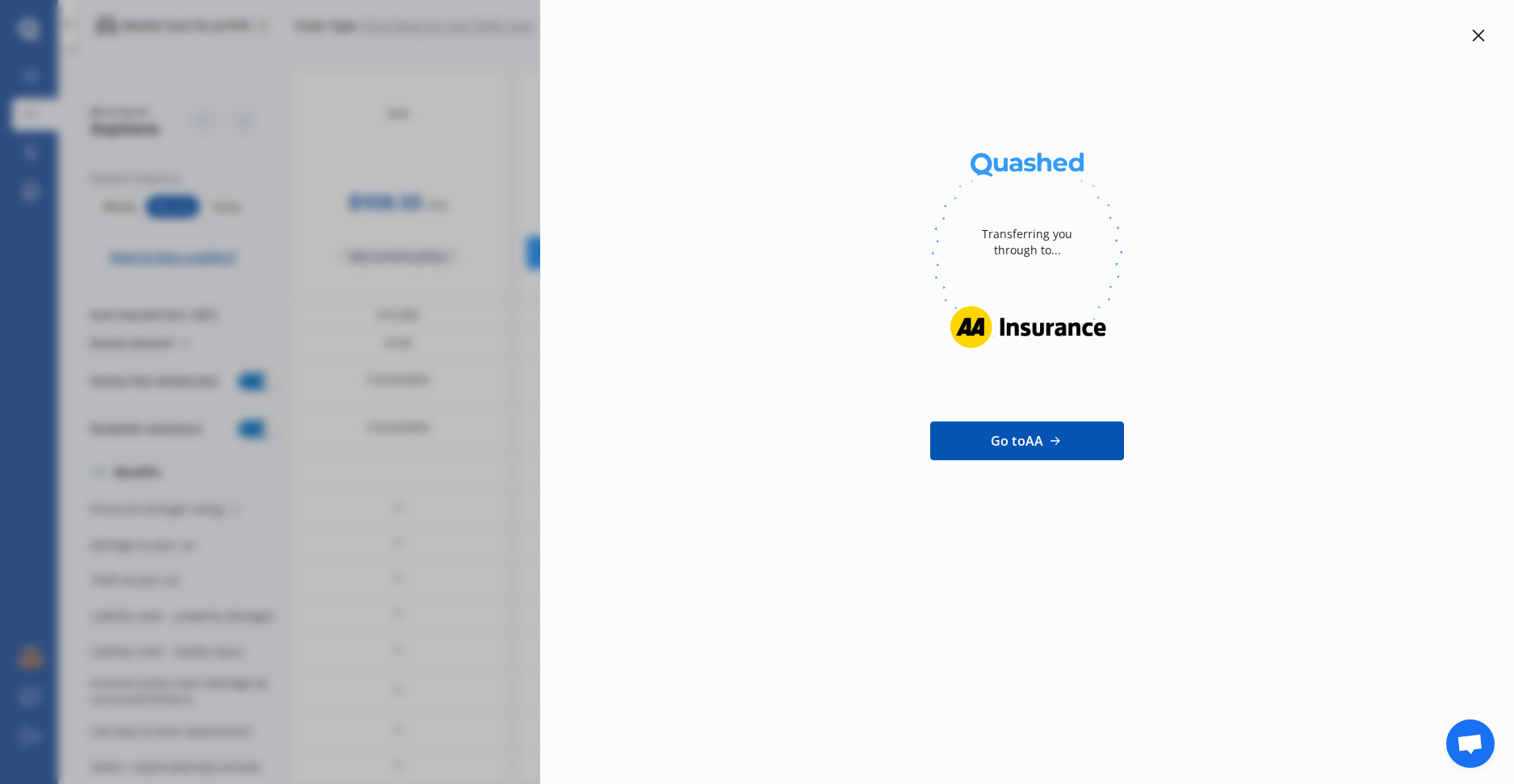
click at [1479, 36] on icon at bounding box center [1479, 35] width 12 height 12
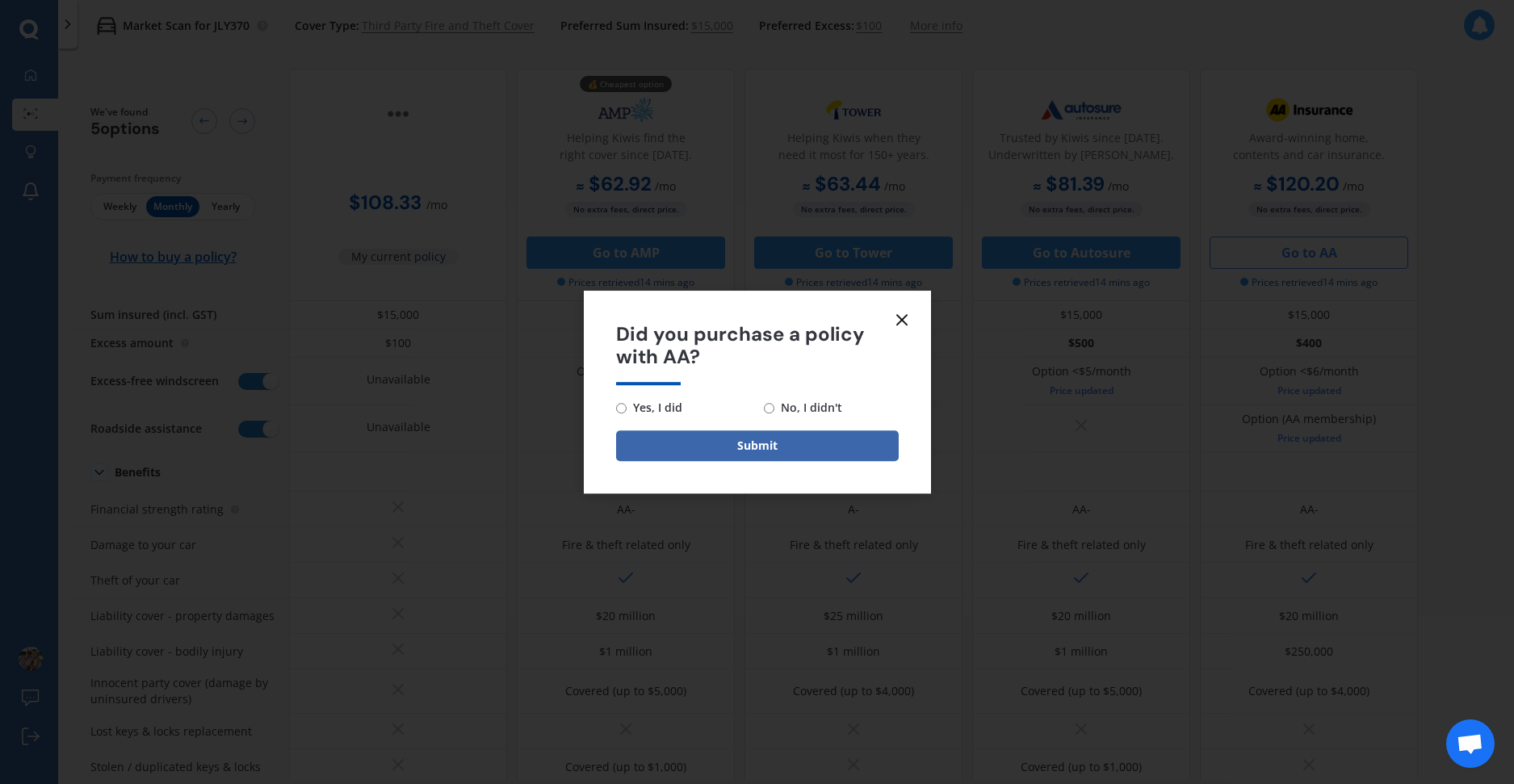
click at [902, 320] on line at bounding box center [902, 319] width 10 height 10
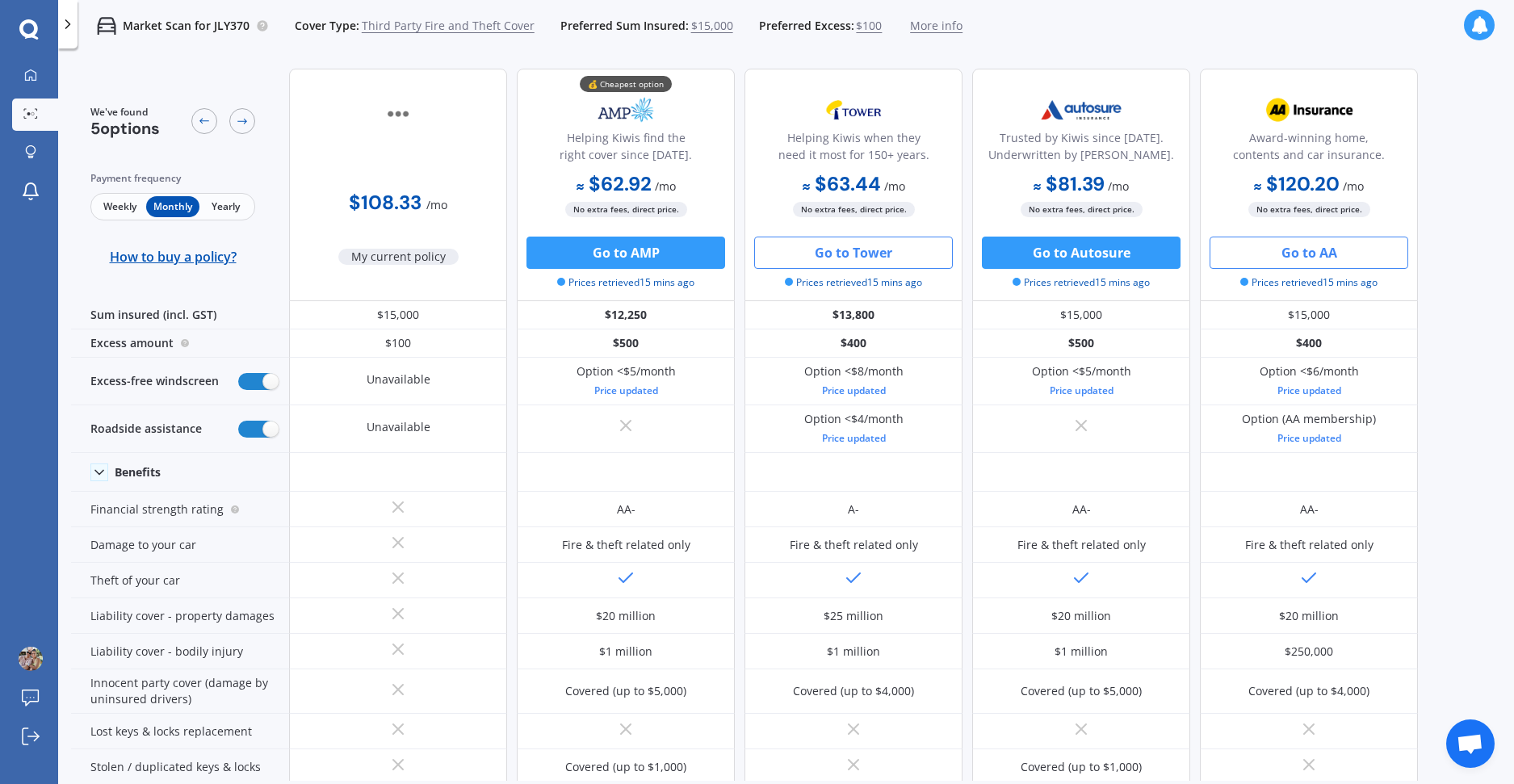
click at [857, 256] on button "Go to Tower" at bounding box center [853, 252] width 198 height 32
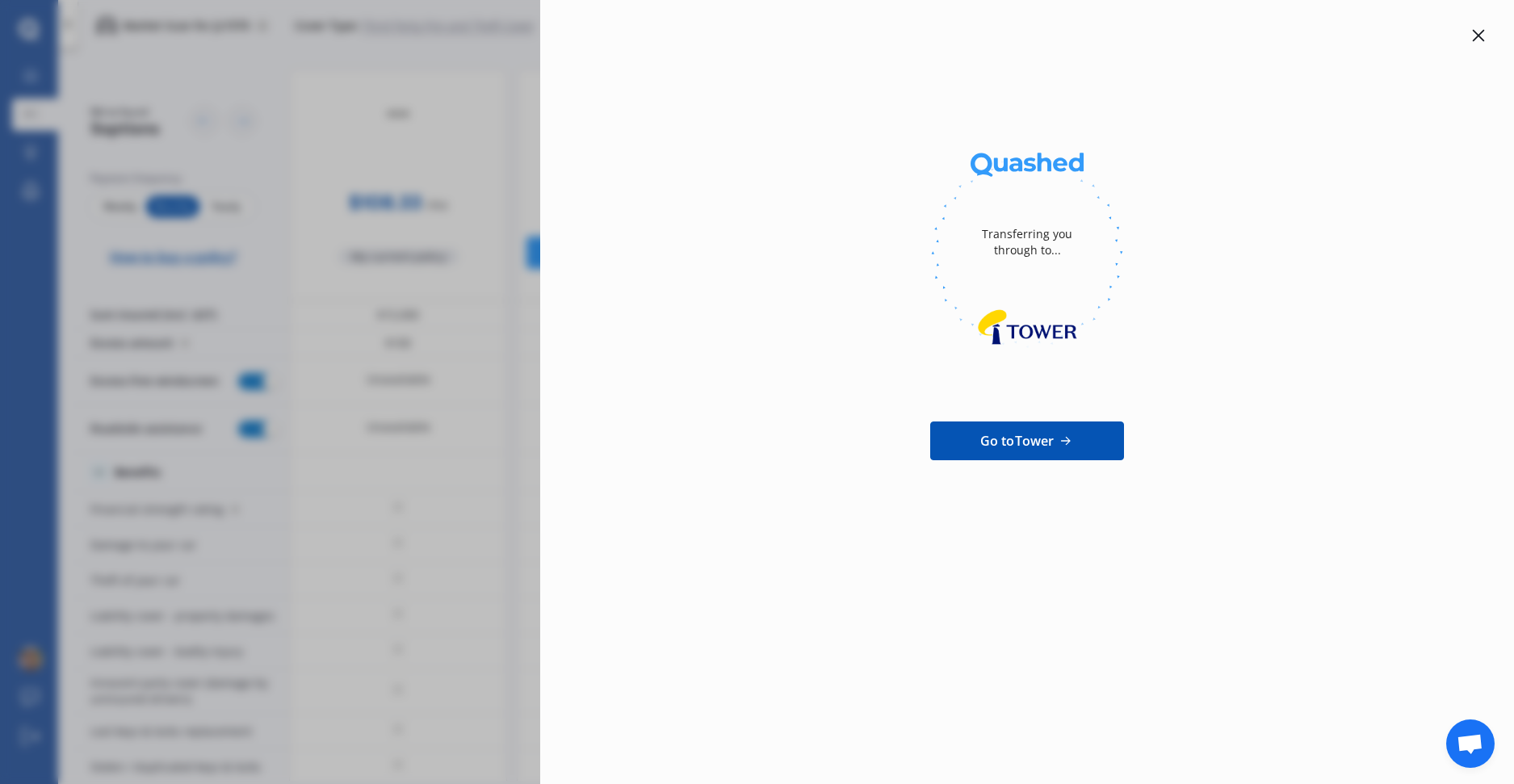
click at [1042, 441] on span "Go to Tower" at bounding box center [1017, 441] width 75 height 20
click at [1480, 35] on icon at bounding box center [1479, 35] width 13 height 13
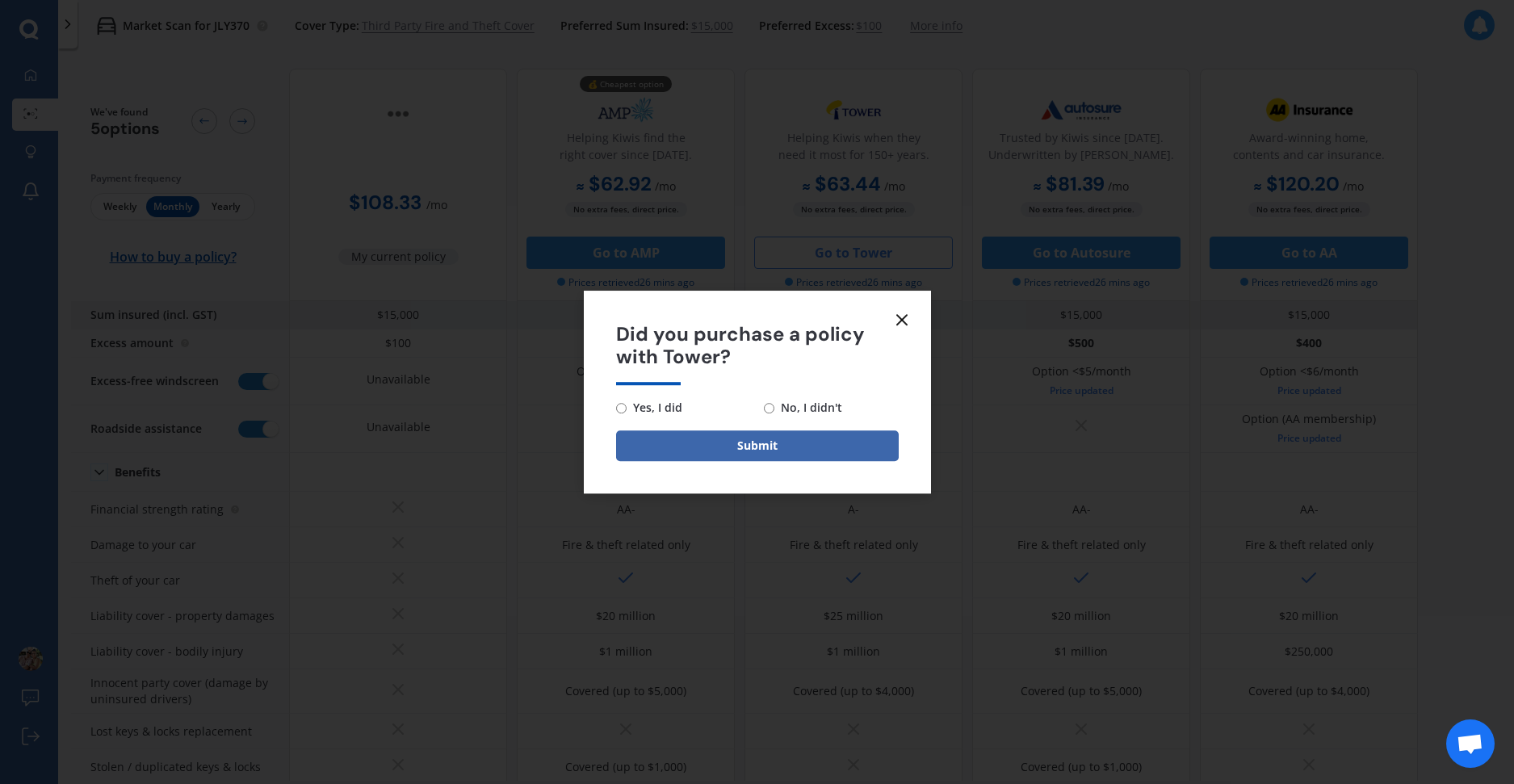
click at [902, 318] on icon at bounding box center [902, 319] width 20 height 20
